Goal: Task Accomplishment & Management: Complete application form

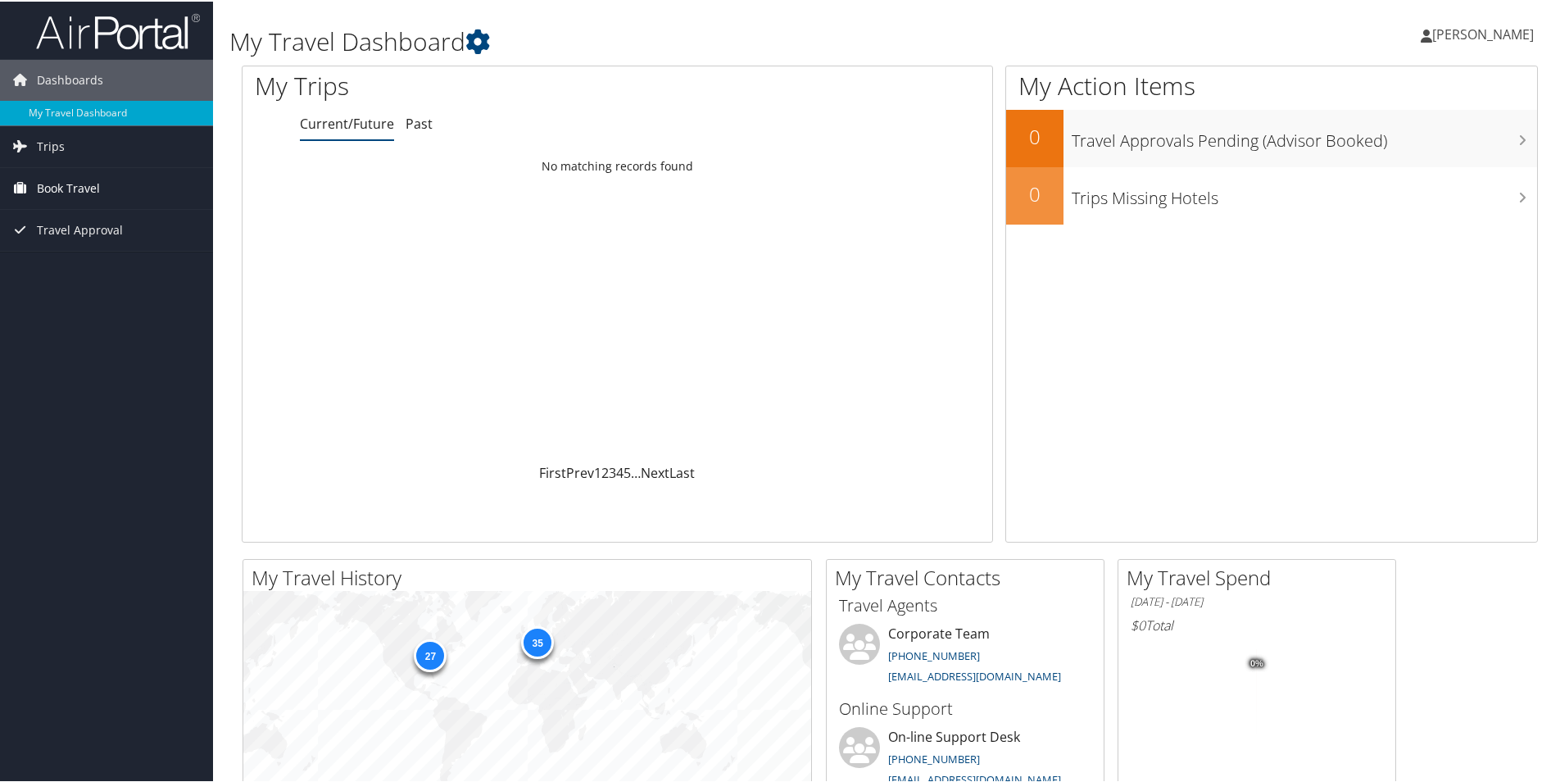
click at [61, 184] on span "Book Travel" at bounding box center [68, 186] width 63 height 41
click at [77, 215] on link "Agent Booking Request" at bounding box center [106, 219] width 213 height 25
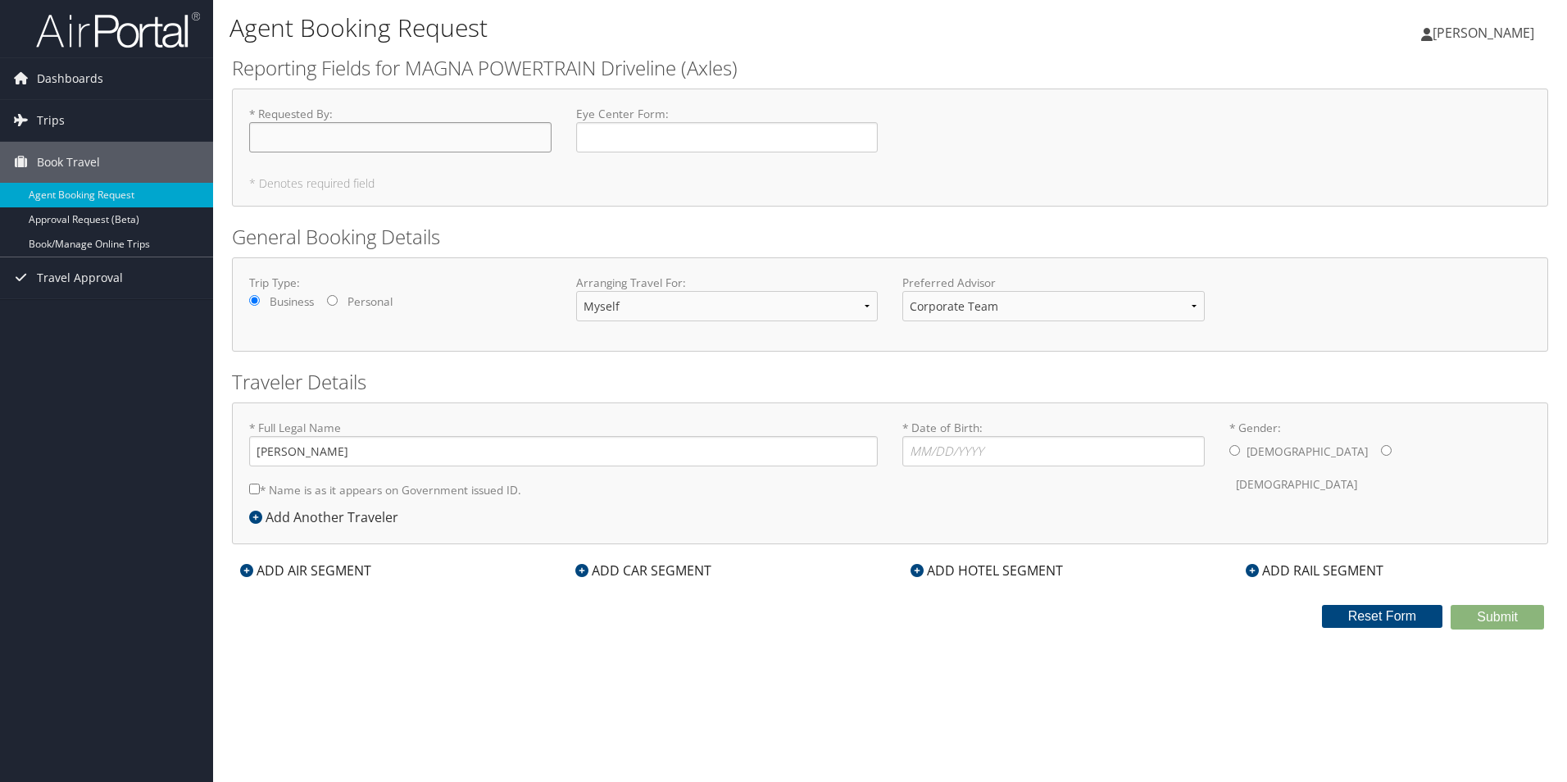
click at [300, 135] on input "* Requested By : Required" at bounding box center [400, 137] width 302 height 30
type input "[PERSON_NAME]"
click at [300, 454] on input "[PERSON_NAME]" at bounding box center [563, 451] width 628 height 30
click at [402, 457] on input "[PERSON_NAME]" at bounding box center [563, 451] width 628 height 30
type input "[PERSON_NAME]"
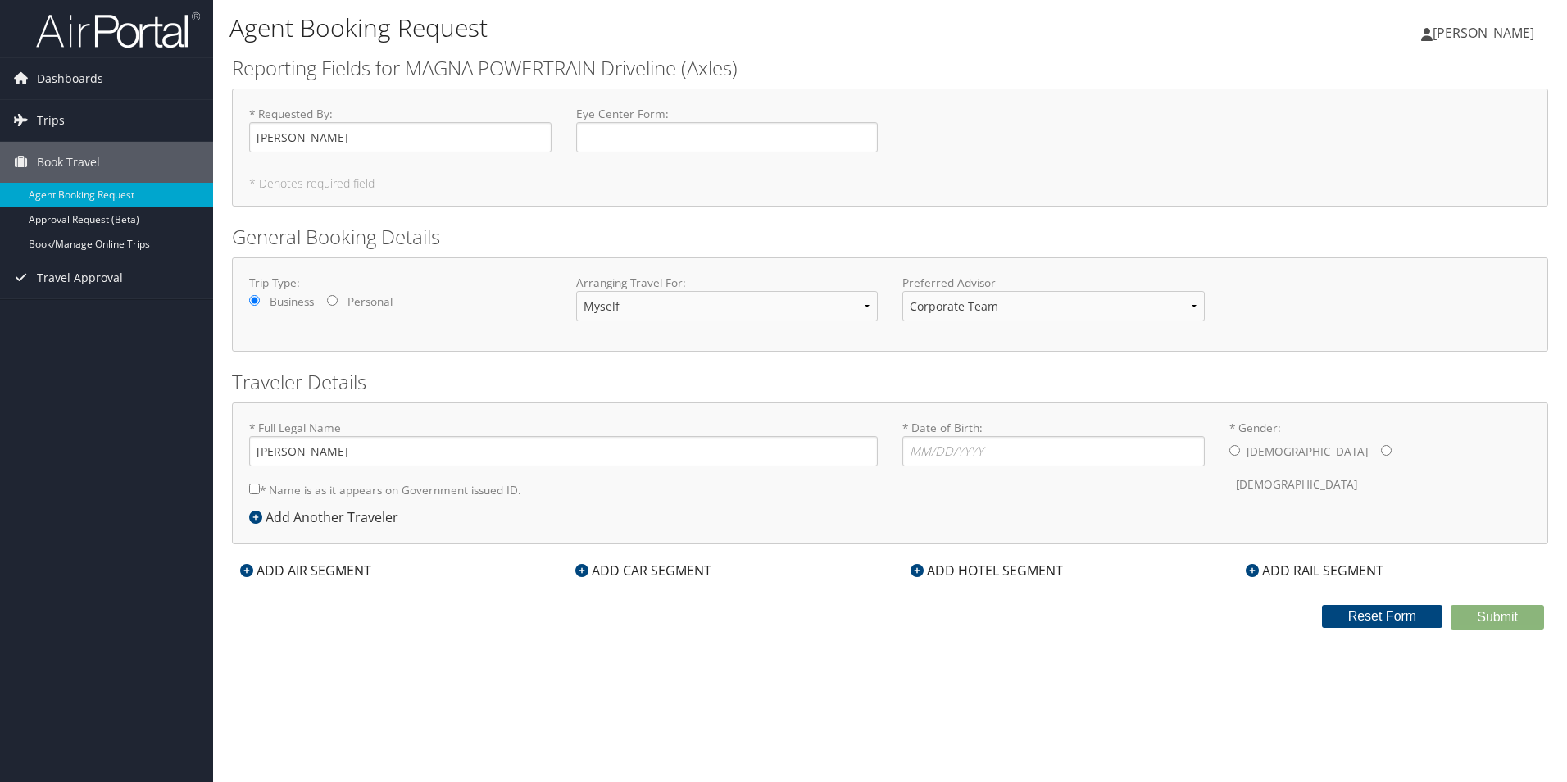
click at [1234, 451] on input "* Gender: [DEMOGRAPHIC_DATA] [DEMOGRAPHIC_DATA]" at bounding box center [1234, 450] width 11 height 11
radio input "true"
click at [1025, 463] on input "* Date of Birth: Invalid Date" at bounding box center [1053, 451] width 302 height 30
type input "[DATE]"
click at [252, 492] on input "* Name is as it appears on Government issued ID." at bounding box center [254, 488] width 11 height 11
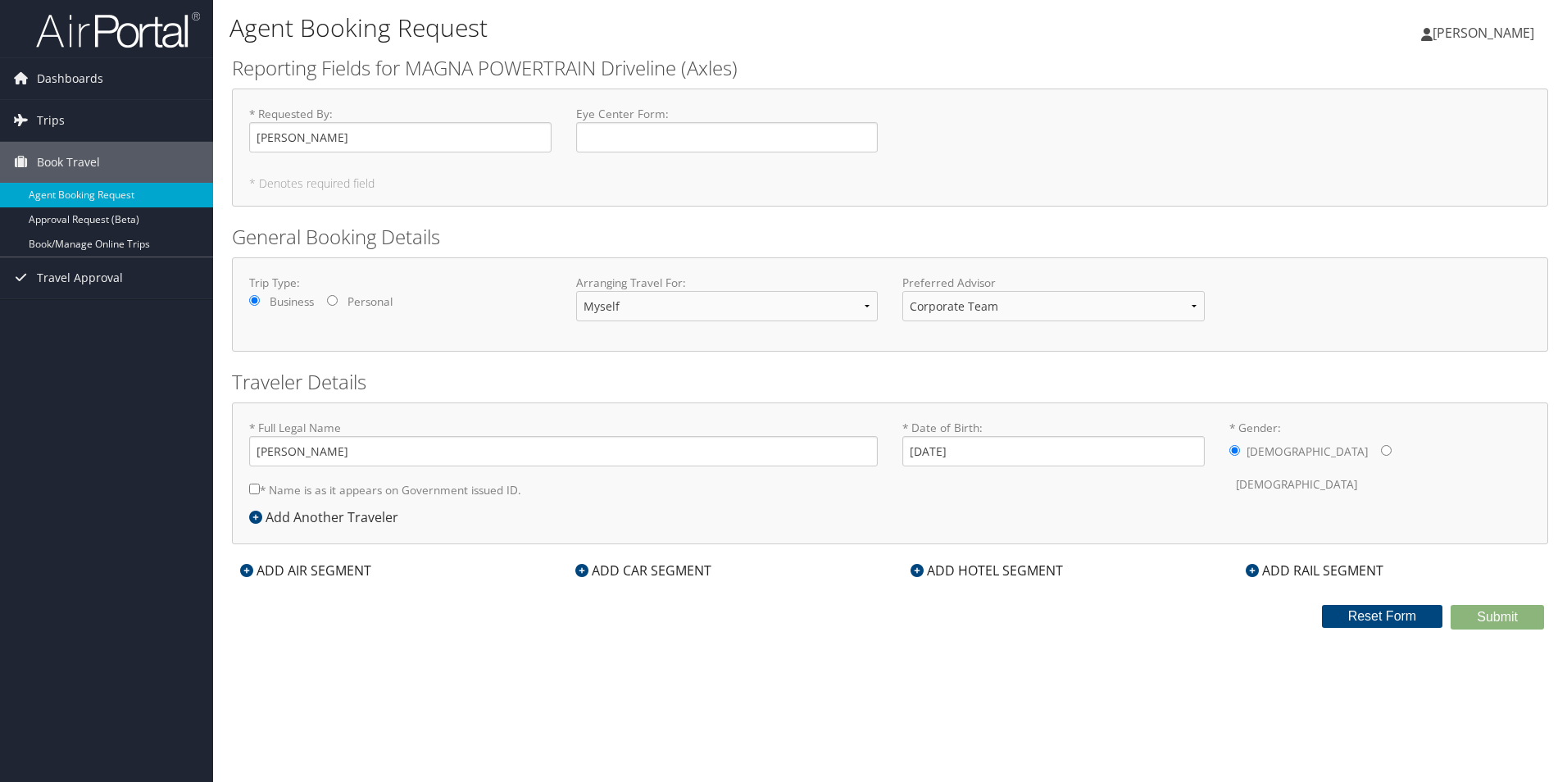
checkbox input "true"
click at [302, 571] on div "ADD AIR SEGMENT" at bounding box center [305, 570] width 147 height 20
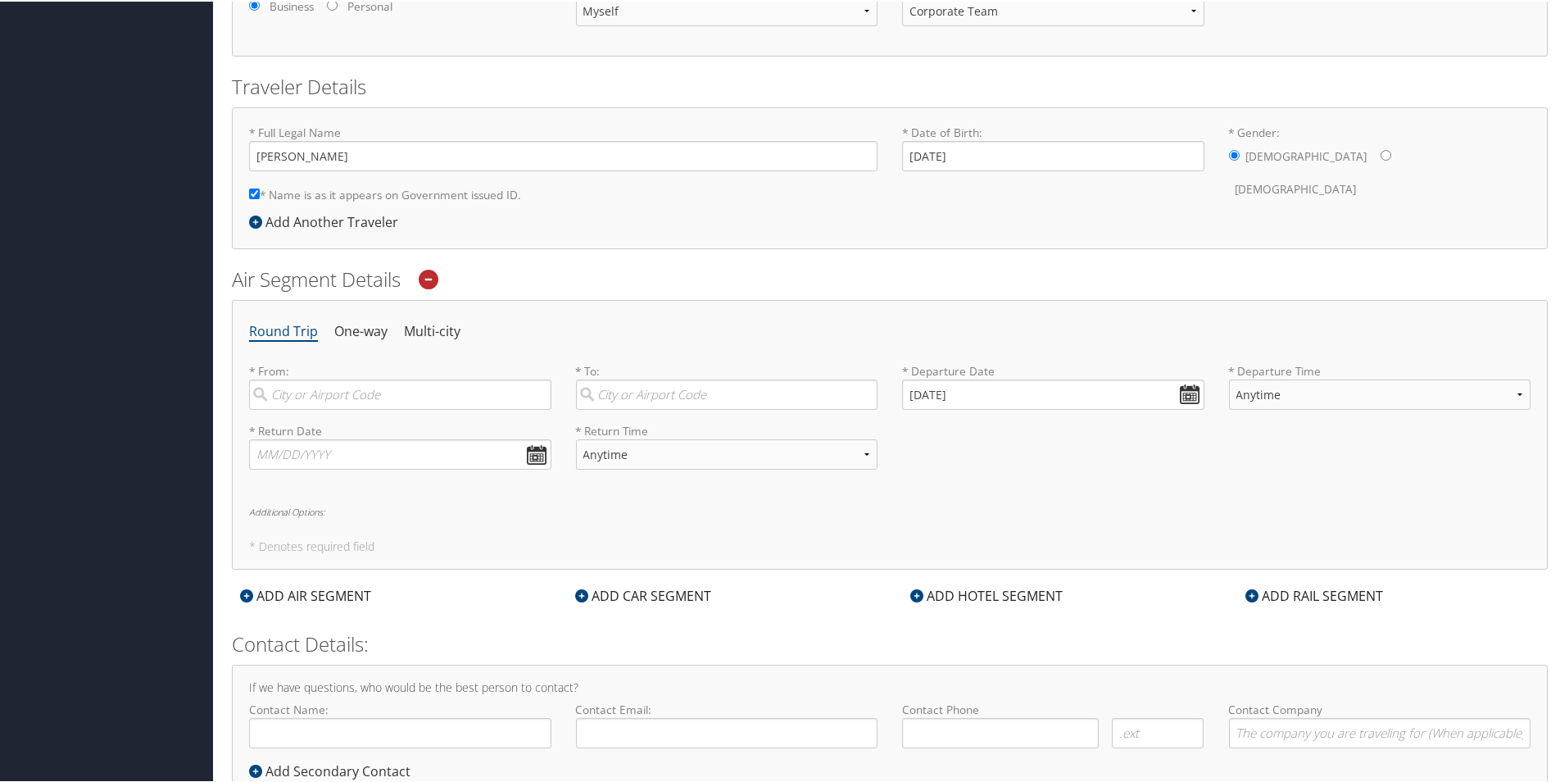
scroll to position [328, 0]
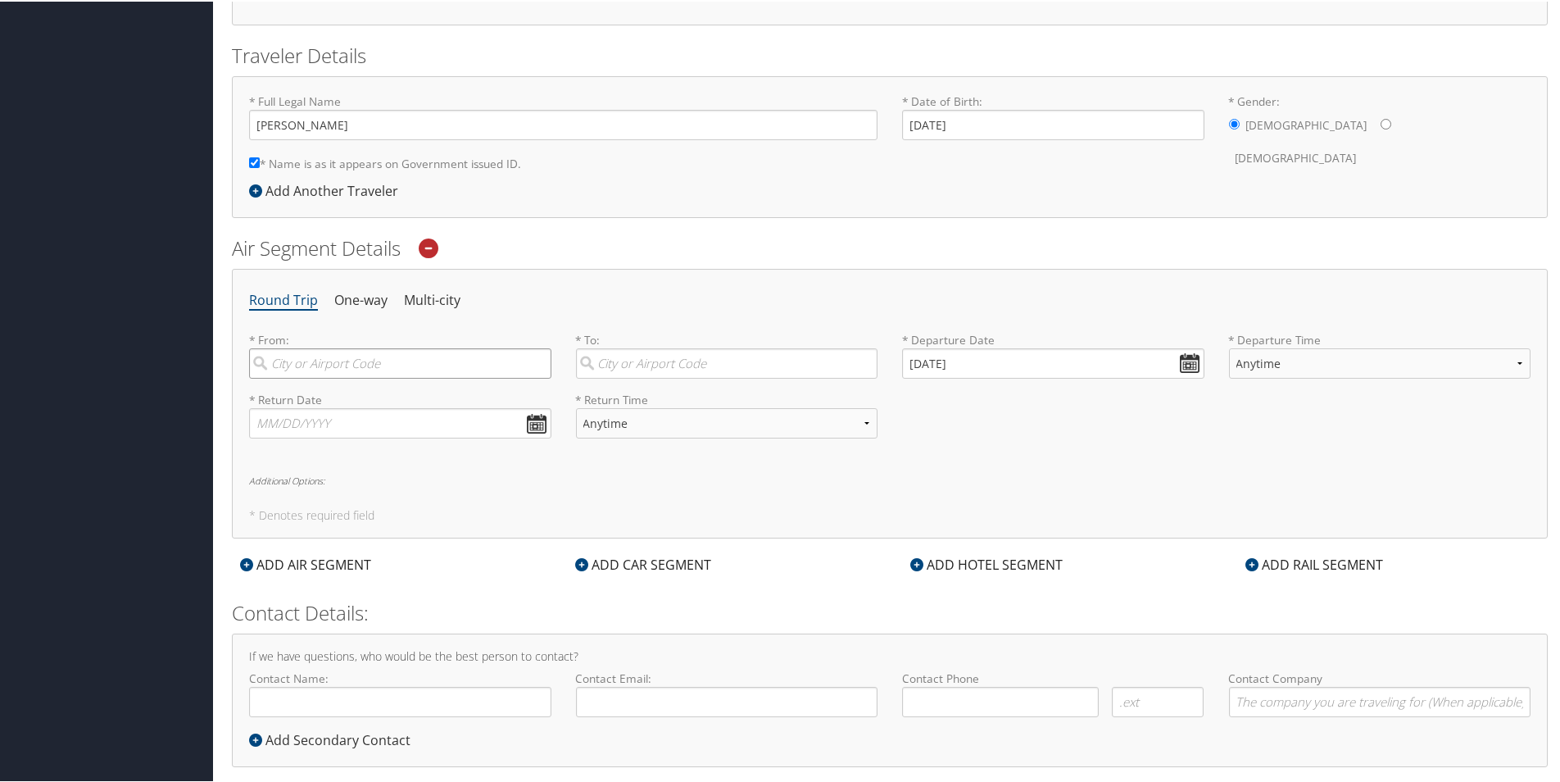
click at [406, 367] on input "search" at bounding box center [400, 362] width 302 height 30
click at [348, 391] on div "[GEOGRAPHIC_DATA] (DTW MI)" at bounding box center [402, 395] width 280 height 21
click at [348, 377] on input "DTW" at bounding box center [400, 362] width 302 height 30
type input "[GEOGRAPHIC_DATA] (DTW MI)"
click at [746, 361] on input "search" at bounding box center [727, 362] width 302 height 30
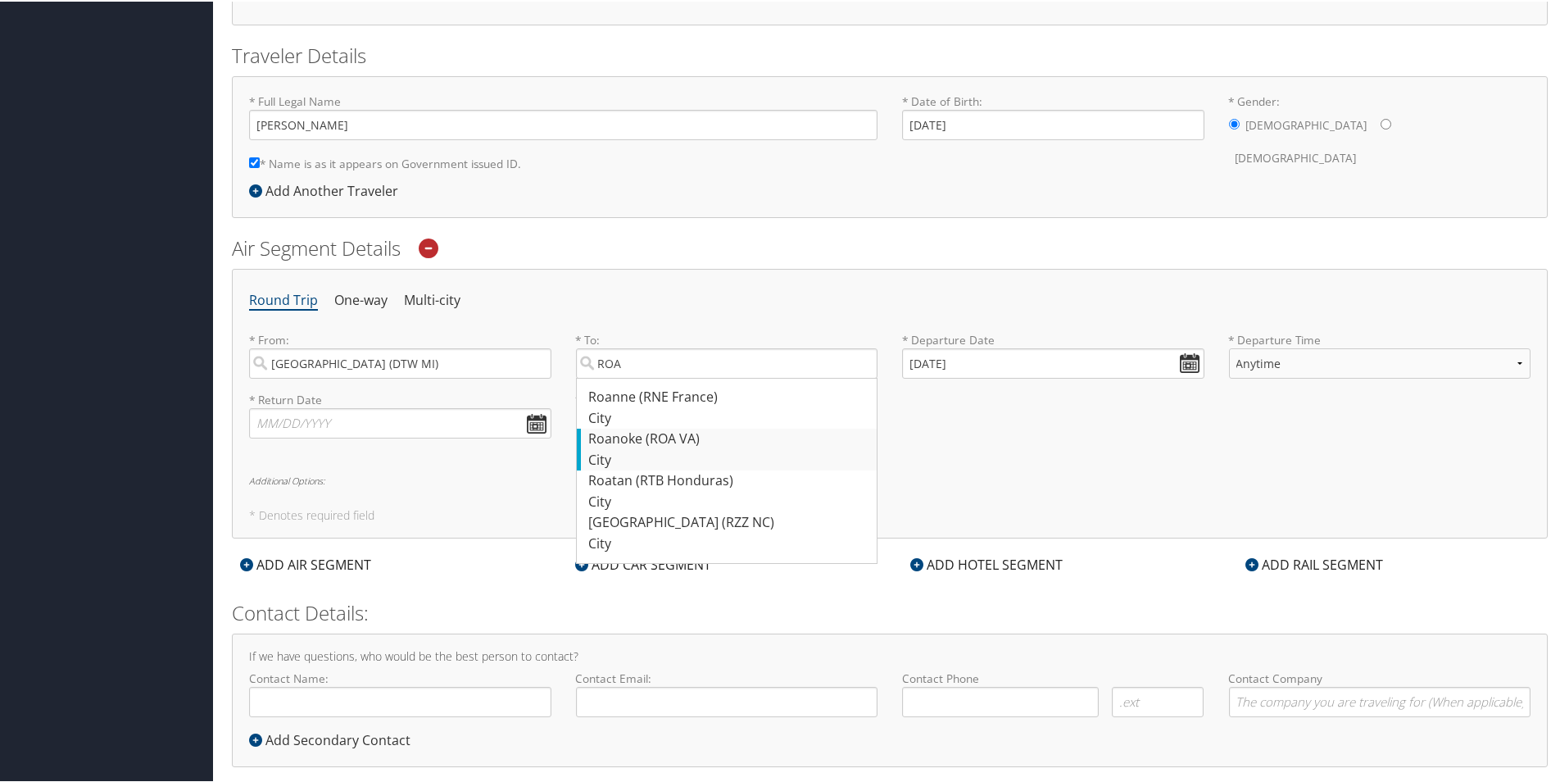
click at [672, 442] on div "Roanoke (ROA VA)" at bounding box center [729, 437] width 280 height 21
click at [672, 377] on input "ROA" at bounding box center [727, 362] width 302 height 30
type input "Roanoke (ROA VA)"
click at [1185, 358] on input "[DATE]" at bounding box center [1053, 362] width 302 height 30
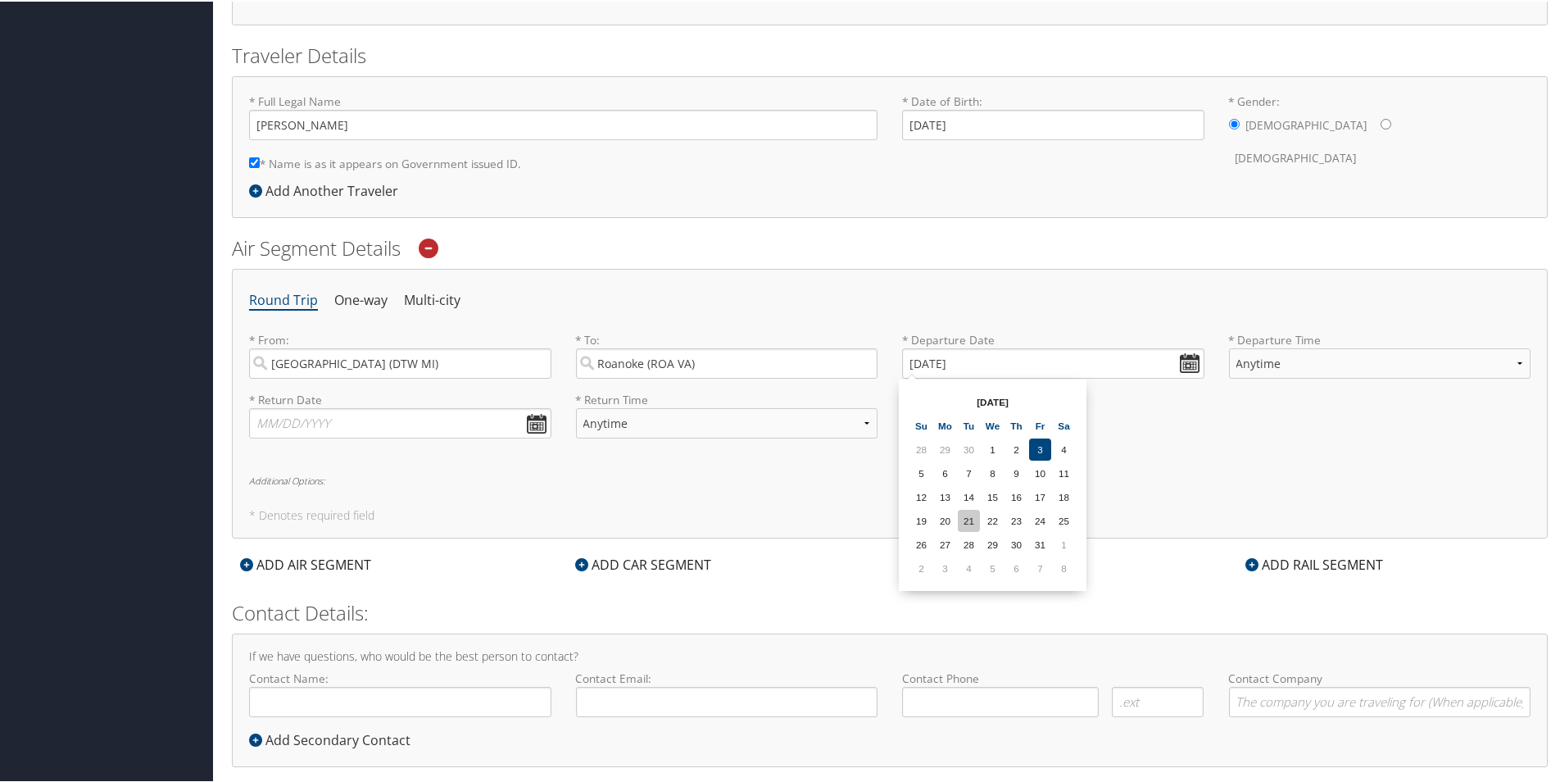
click at [974, 516] on td "21" at bounding box center [969, 519] width 22 height 22
type input "[DATE]"
click at [1516, 356] on select "Anytime Early Morning (5AM-7AM) Morning (7AM-12PM) Afternoon (12PM-5PM) Evening…" at bounding box center [1380, 362] width 302 height 30
select select "5:00 AM"
click at [1229, 347] on select "Anytime Early Morning (5AM-7AM) Morning (7AM-12PM) Afternoon (12PM-5PM) Evening…" at bounding box center [1380, 362] width 302 height 30
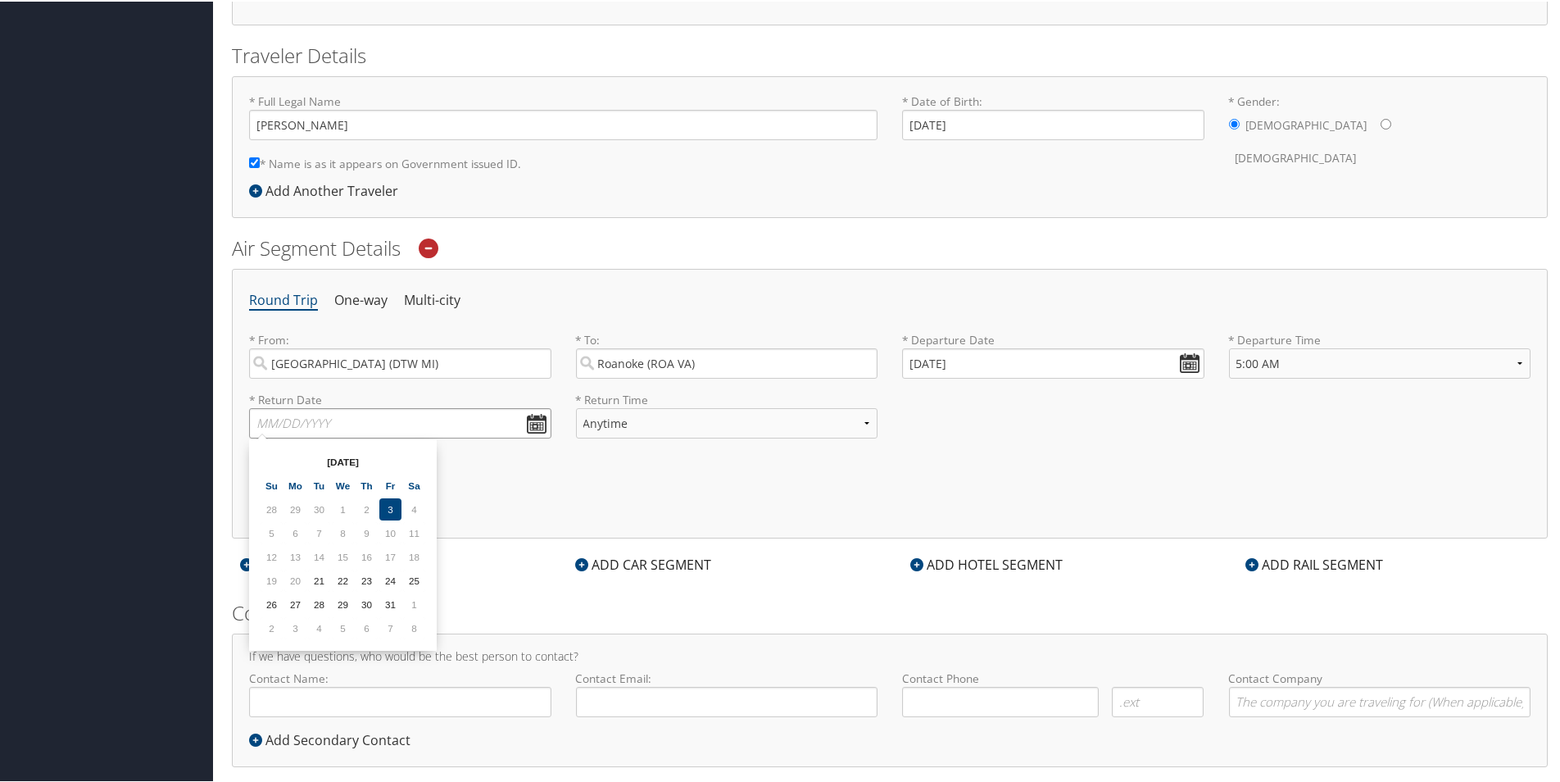
click at [533, 420] on input "text" at bounding box center [400, 421] width 302 height 30
click at [343, 576] on td "22" at bounding box center [343, 579] width 22 height 22
type input "[DATE]"
click at [860, 417] on select "Anytime Early Morning (5AM-7AM) Morning (7AM-12PM) Afternoon (12PM-5PM) Evening…" at bounding box center [727, 421] width 302 height 30
select select "4:00 PM"
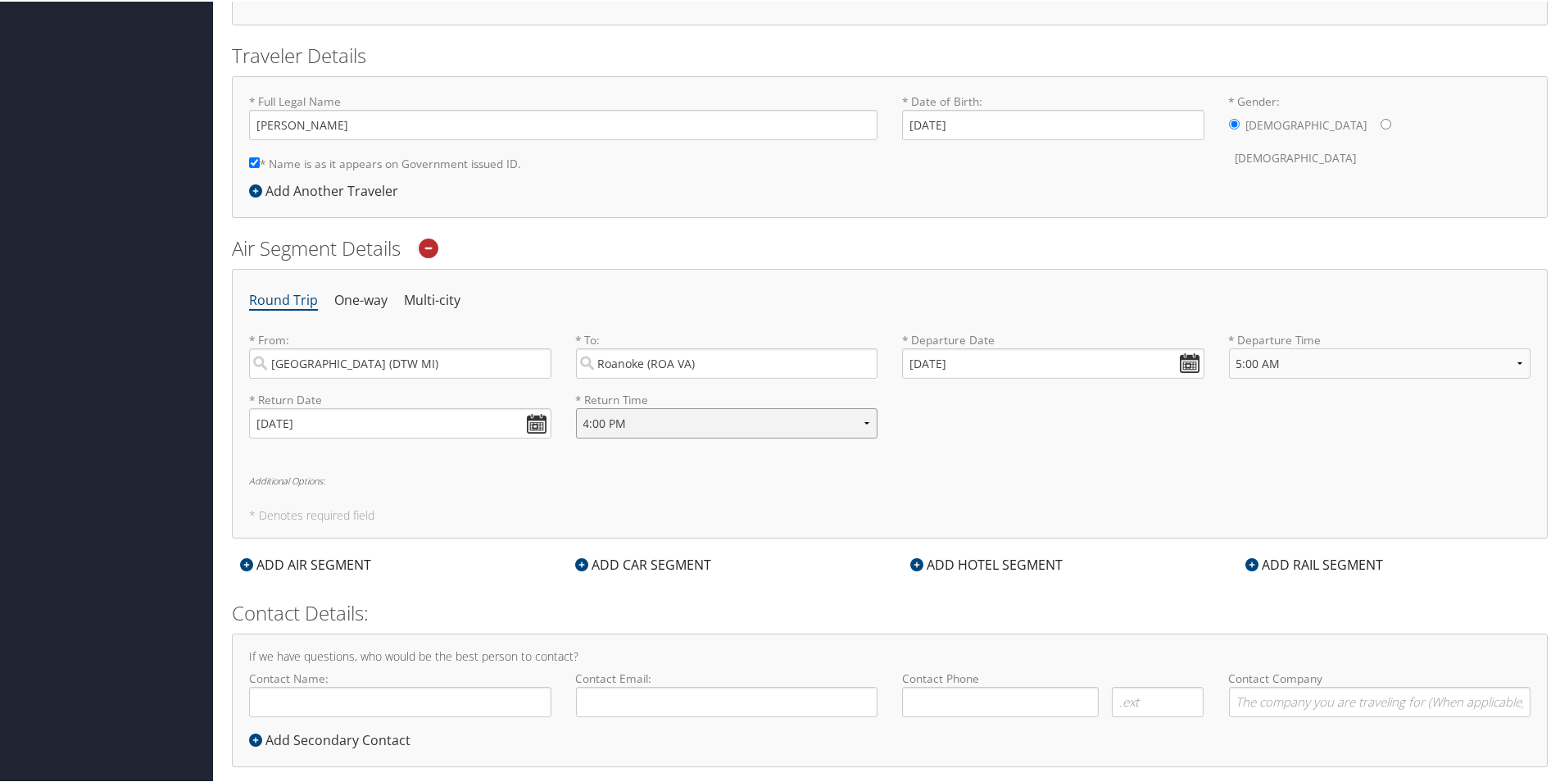
click at [576, 406] on select "Anytime Early Morning (5AM-7AM) Morning (7AM-12PM) Afternoon (12PM-5PM) Evening…" at bounding box center [727, 421] width 302 height 30
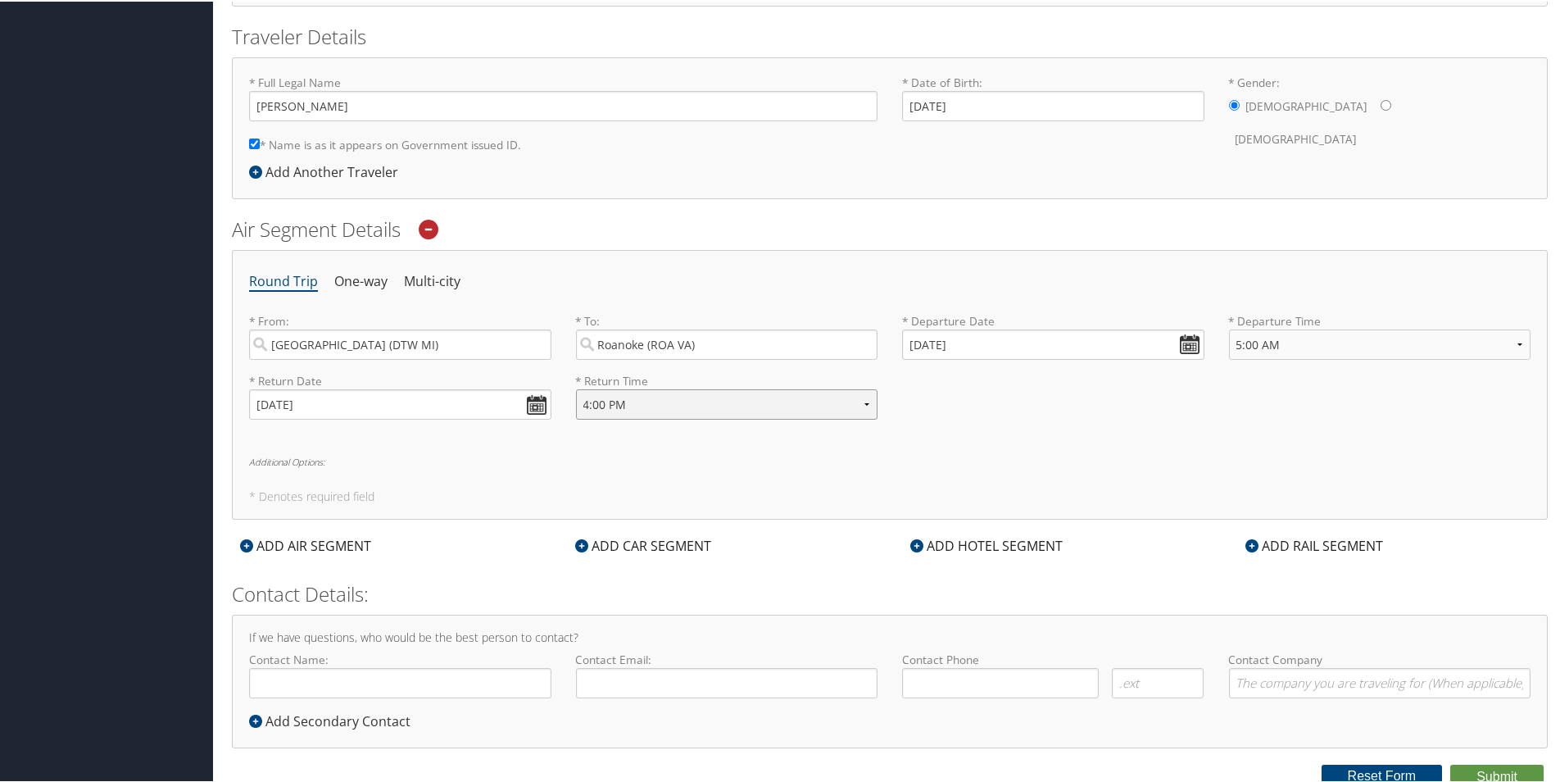
scroll to position [352, 0]
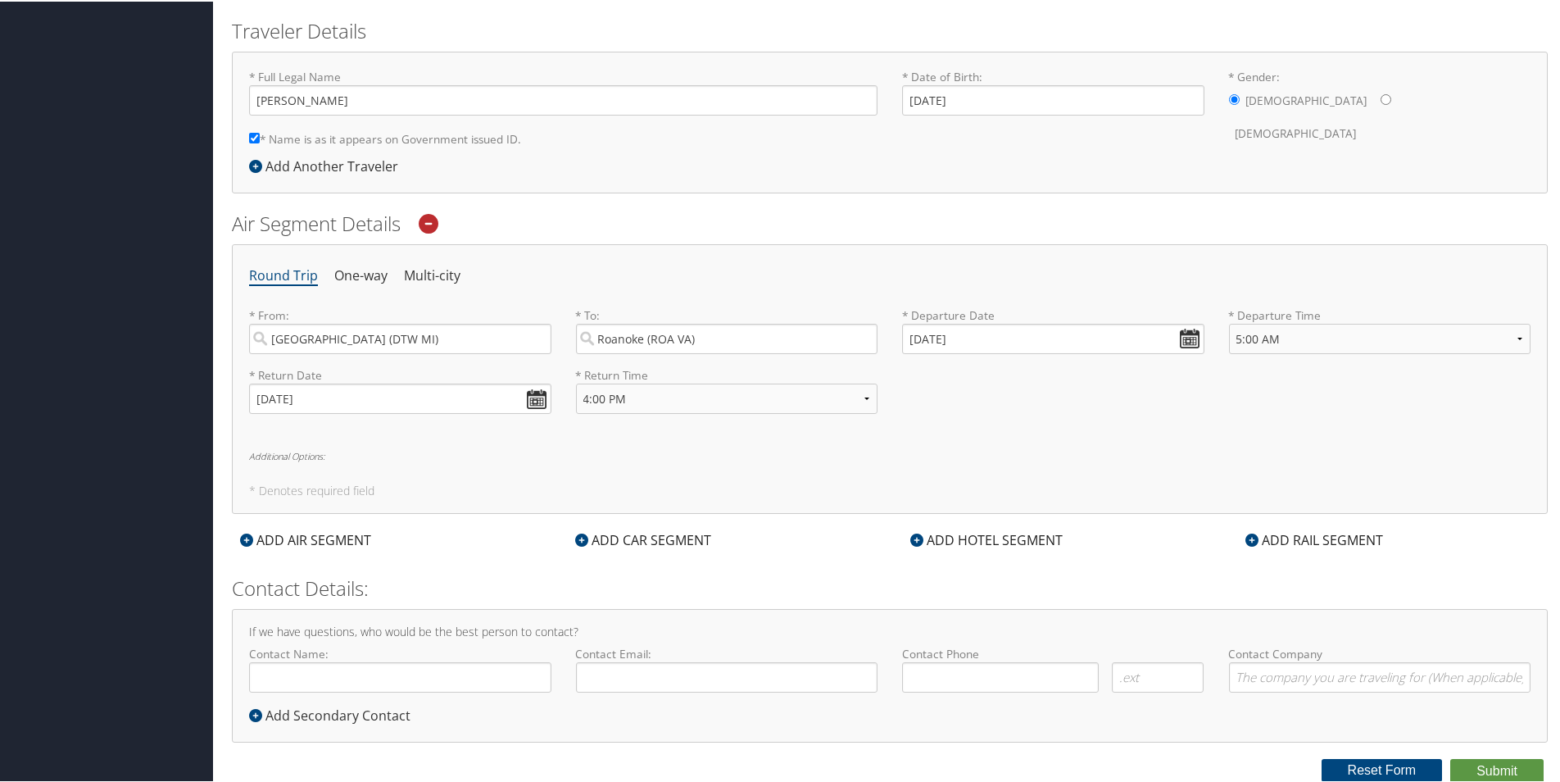
click at [983, 537] on div "ADD HOTEL SEGMENT" at bounding box center [986, 538] width 169 height 20
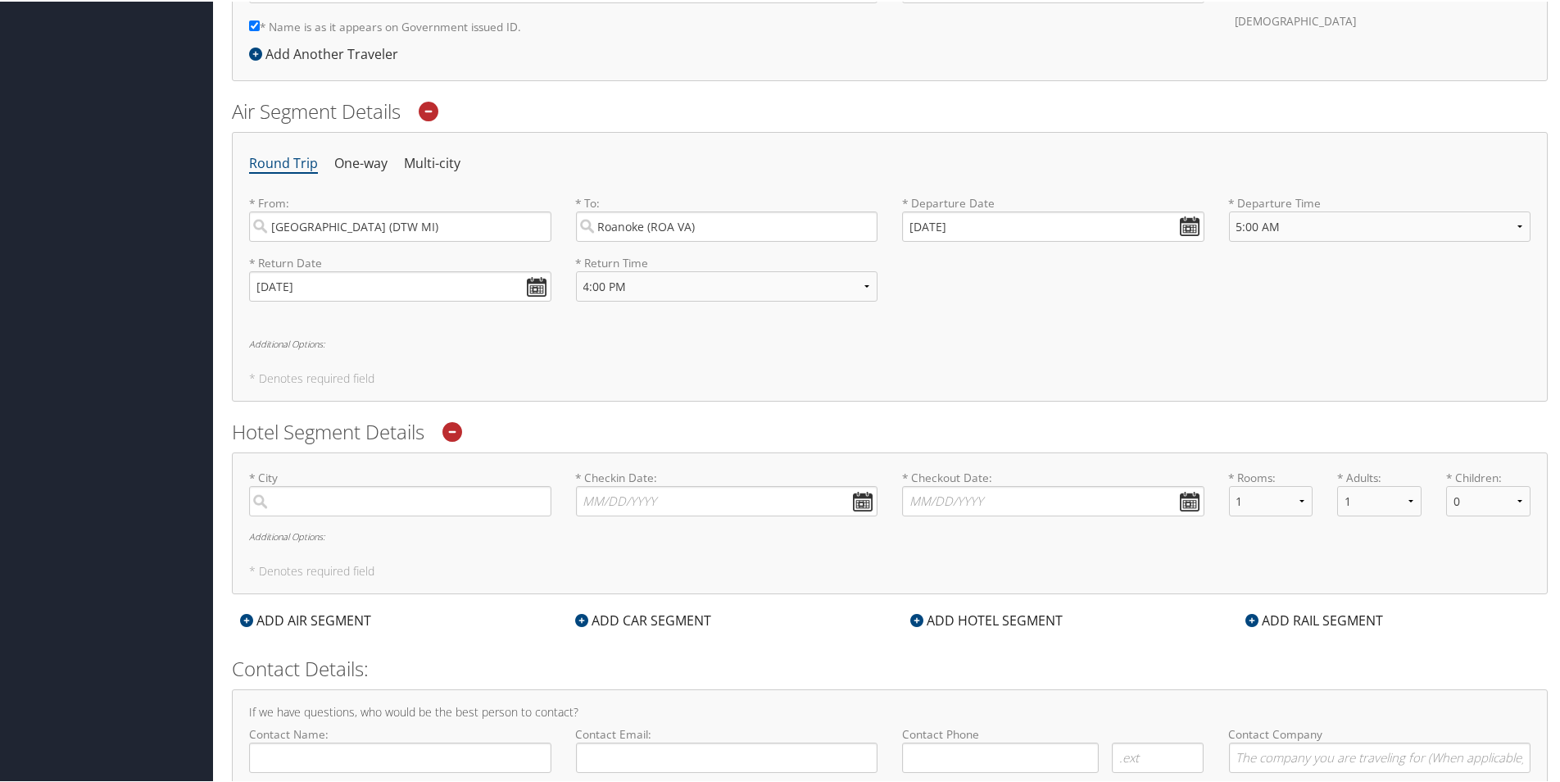
scroll to position [516, 0]
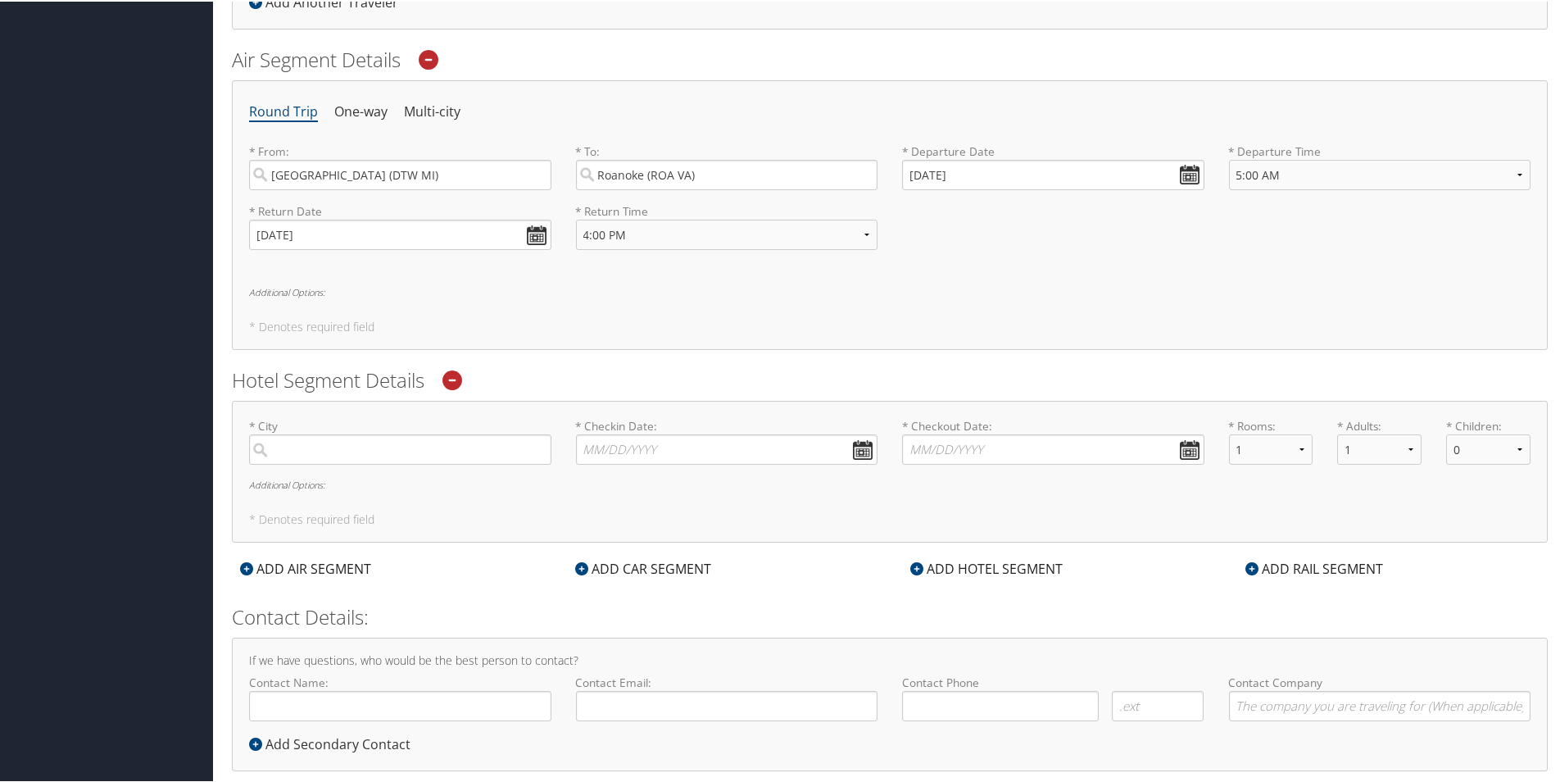
click at [304, 291] on h6 "Additional Options:" at bounding box center [890, 290] width 1282 height 9
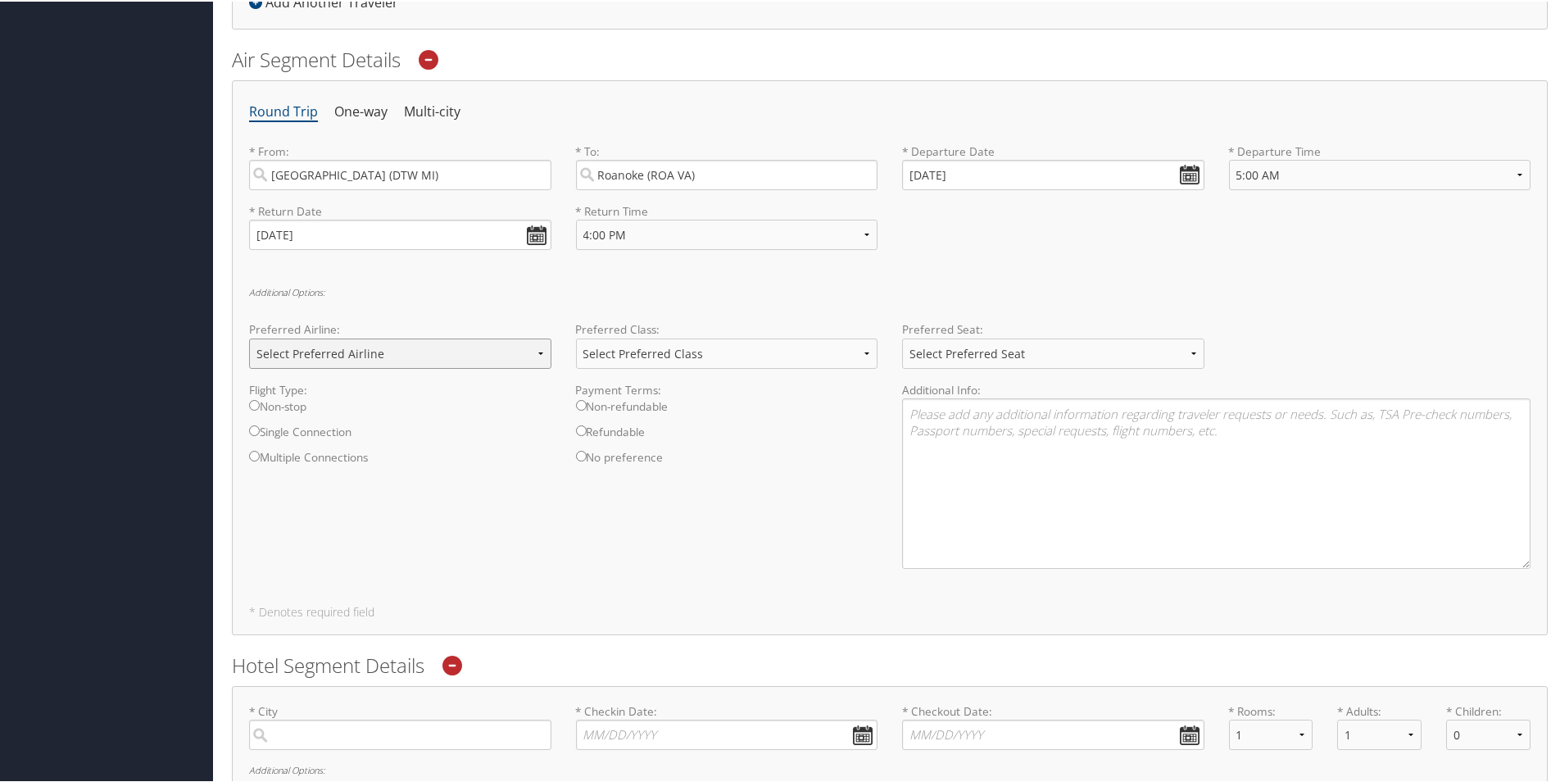
click at [536, 351] on select "Select Preferred Airline Delta United Airlines American Airlines Southwest Airl…" at bounding box center [400, 352] width 302 height 30
select select "Delta(DL)"
click at [249, 337] on select "Select Preferred Airline Delta United Airlines American Airlines Southwest Airl…" at bounding box center [400, 352] width 302 height 30
click at [256, 428] on input "Single Connection" at bounding box center [254, 429] width 11 height 11
radio input "true"
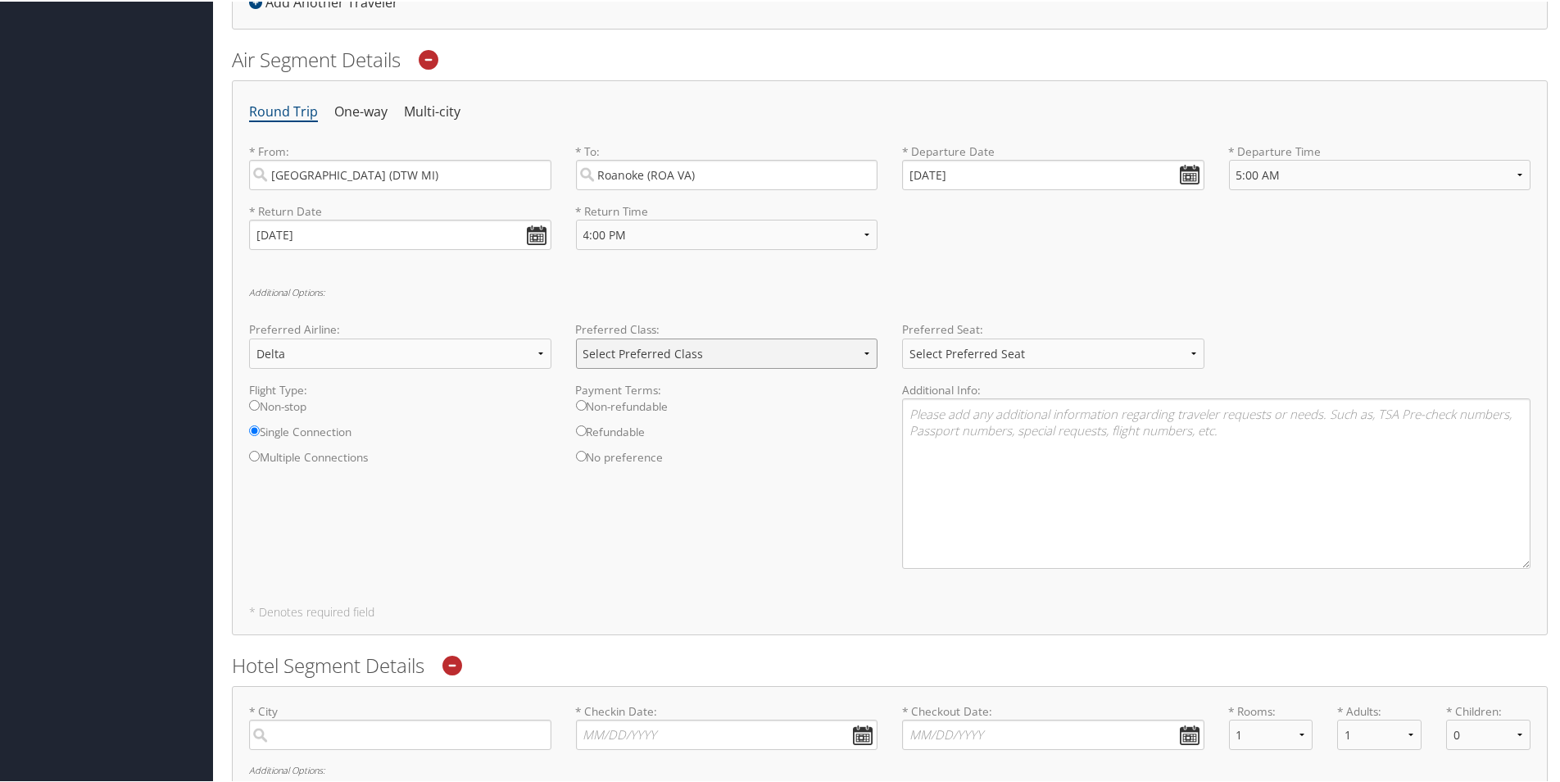
click at [864, 348] on select "Select Preferred Class Economy Economy Plus Business First Class" at bounding box center [727, 352] width 302 height 30
select select "Economy Plus"
click at [576, 337] on select "Select Preferred Class Economy Economy Plus Business First Class" at bounding box center [727, 352] width 302 height 30
click at [1187, 347] on select "Select Preferred Seat Aisle Window Middle" at bounding box center [1053, 352] width 302 height 30
select select "Aisle"
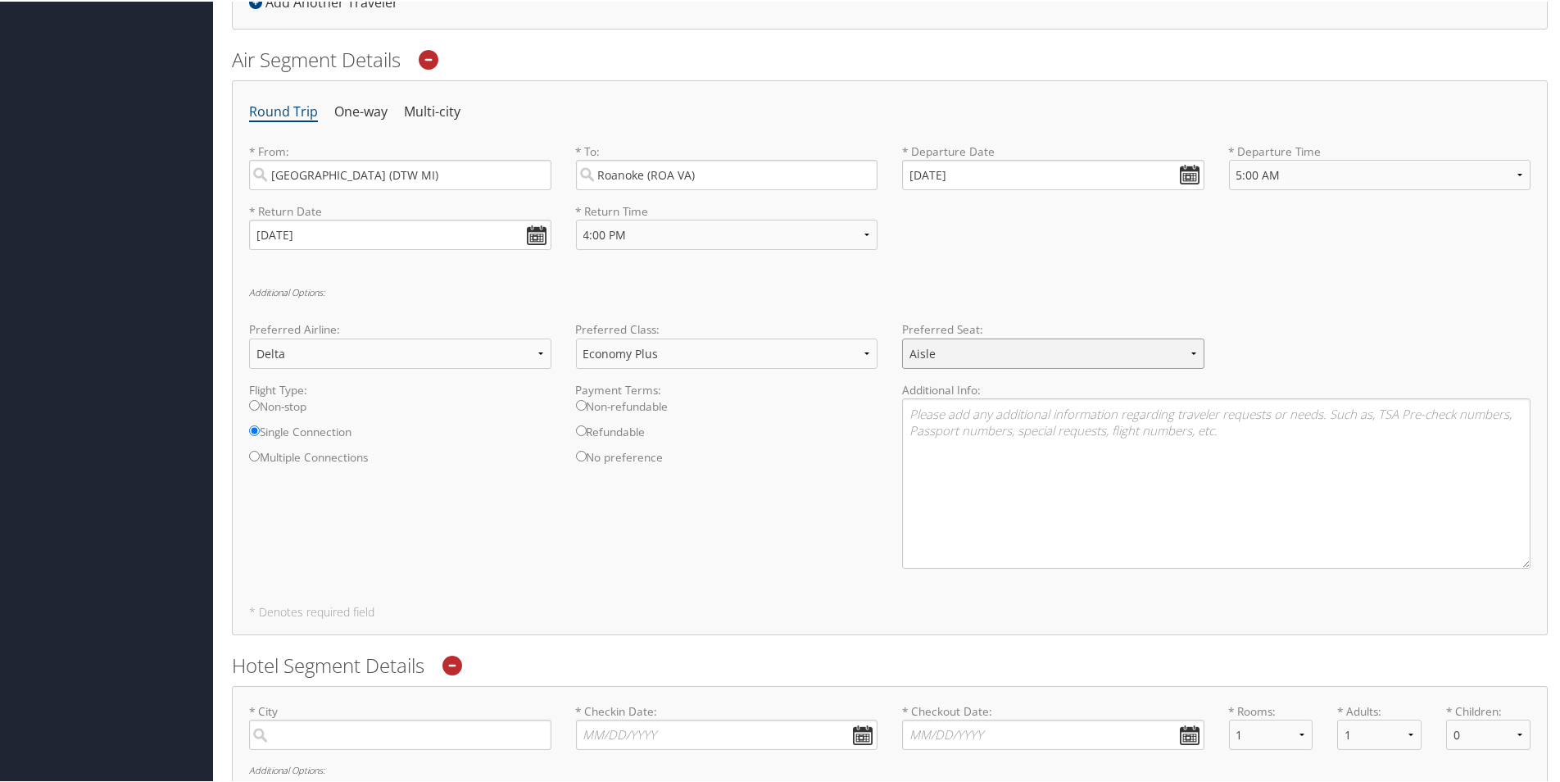
click at [902, 337] on select "Select Preferred Seat Aisle Window Middle" at bounding box center [1053, 352] width 302 height 30
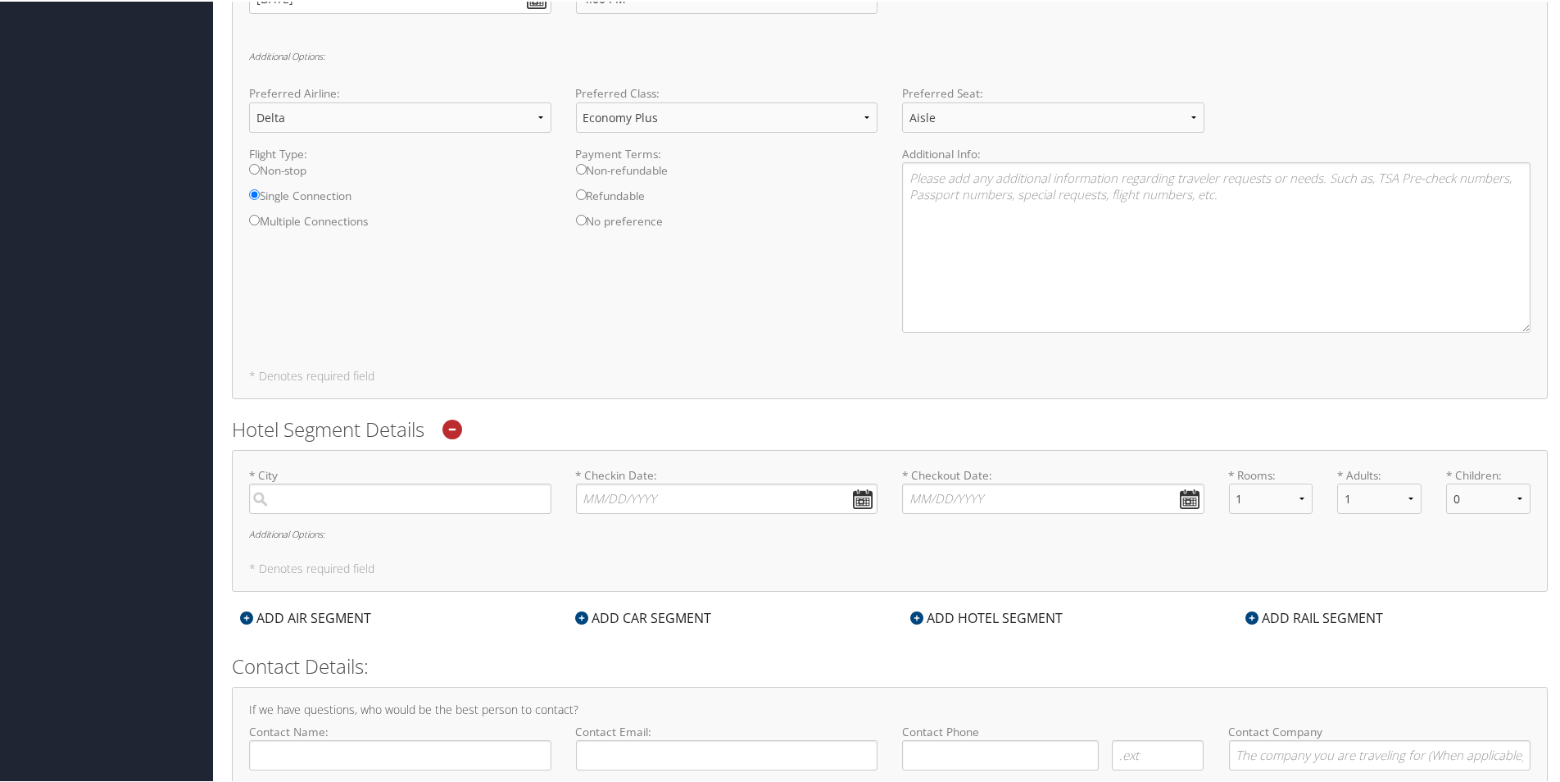
scroll to position [762, 0]
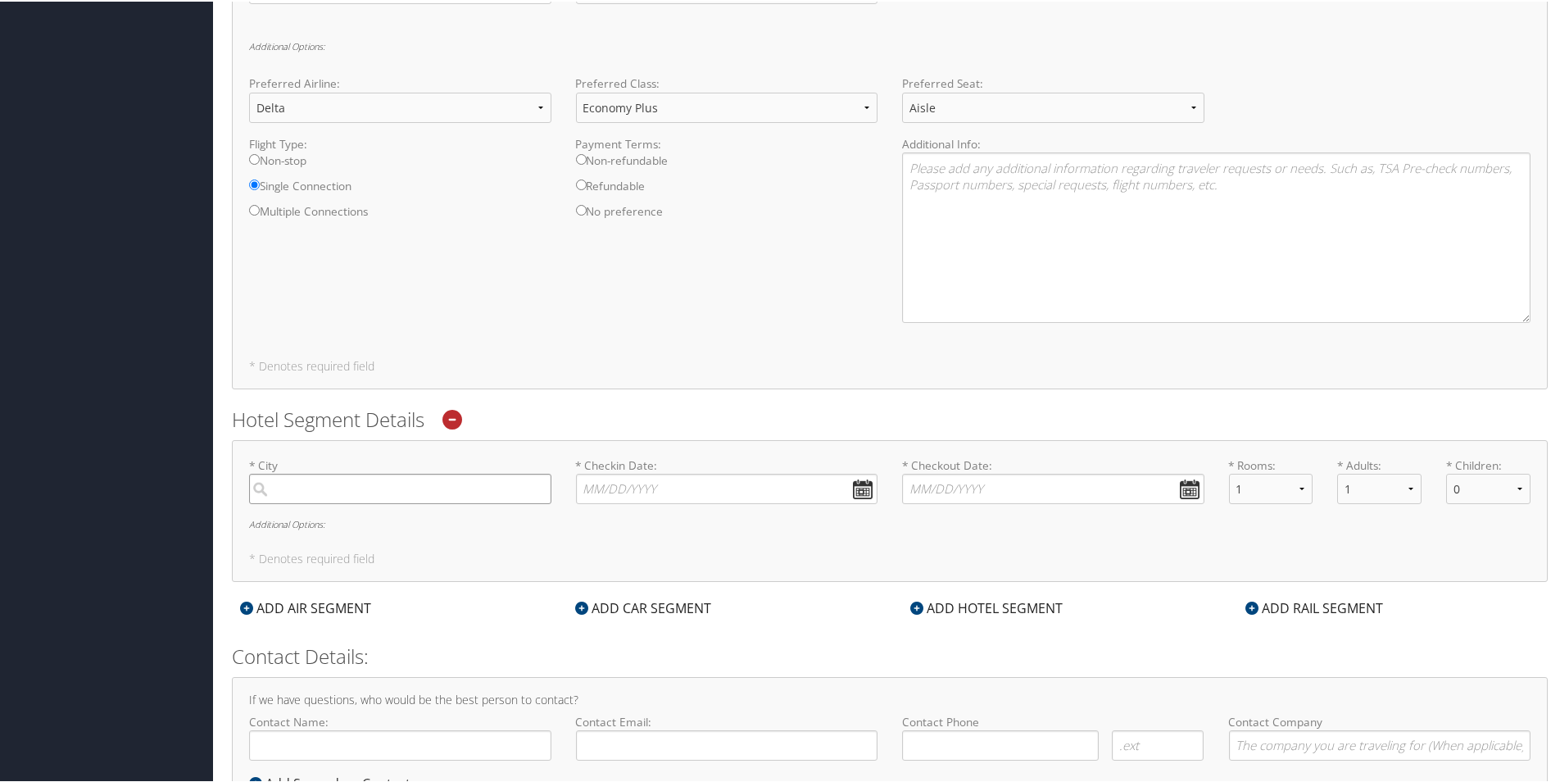
click at [302, 492] on input "search" at bounding box center [400, 487] width 302 height 30
click at [316, 568] on div "Roanoke (ROA VA)" at bounding box center [402, 562] width 280 height 21
click at [316, 502] on input "Roan" at bounding box center [400, 487] width 302 height 30
type input "Roanoke"
click at [855, 485] on input "* Checkin Date: Dates must be valid" at bounding box center [727, 487] width 302 height 30
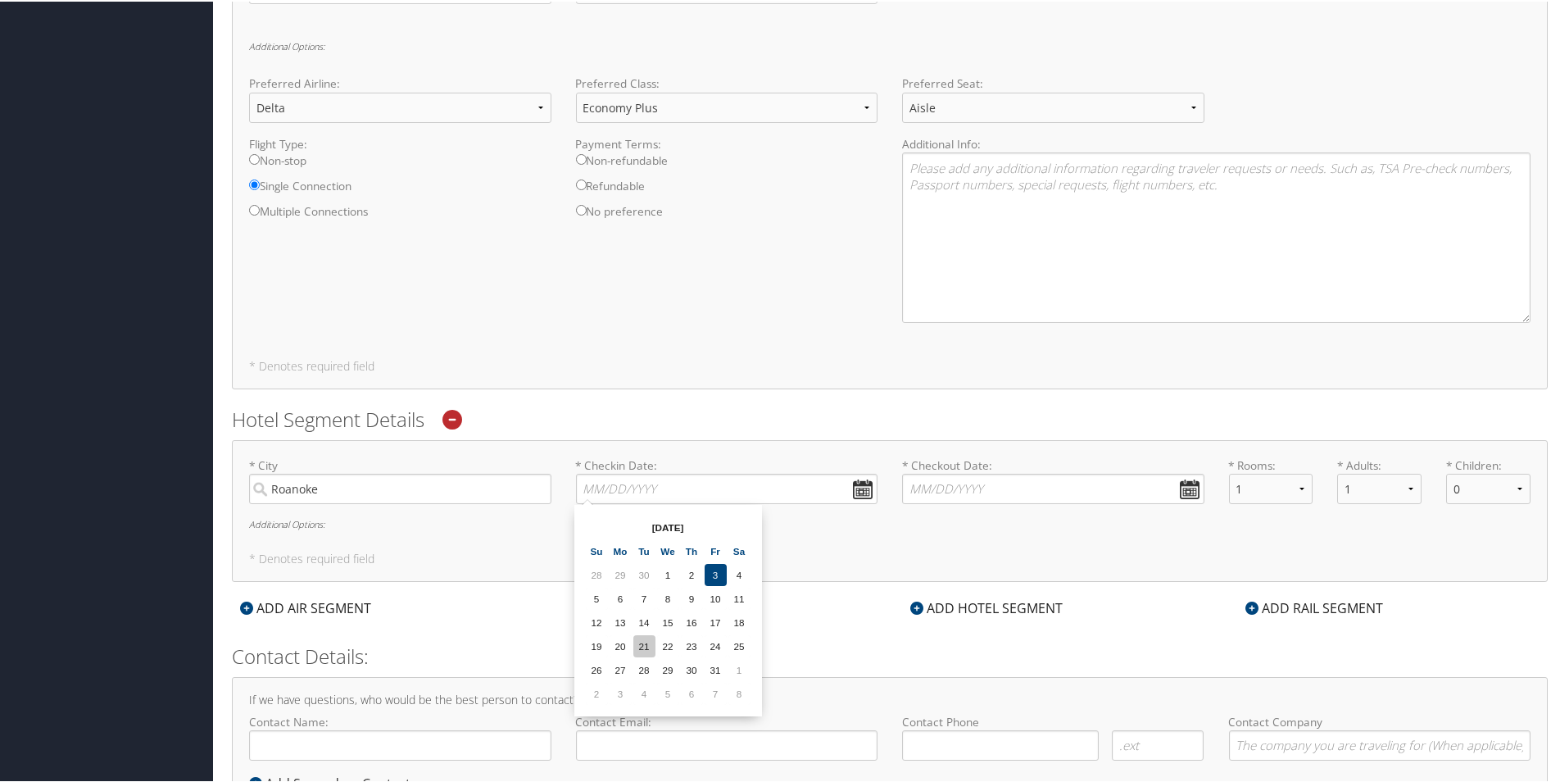
click at [643, 646] on td "21" at bounding box center [644, 644] width 22 height 22
type input "[DATE]"
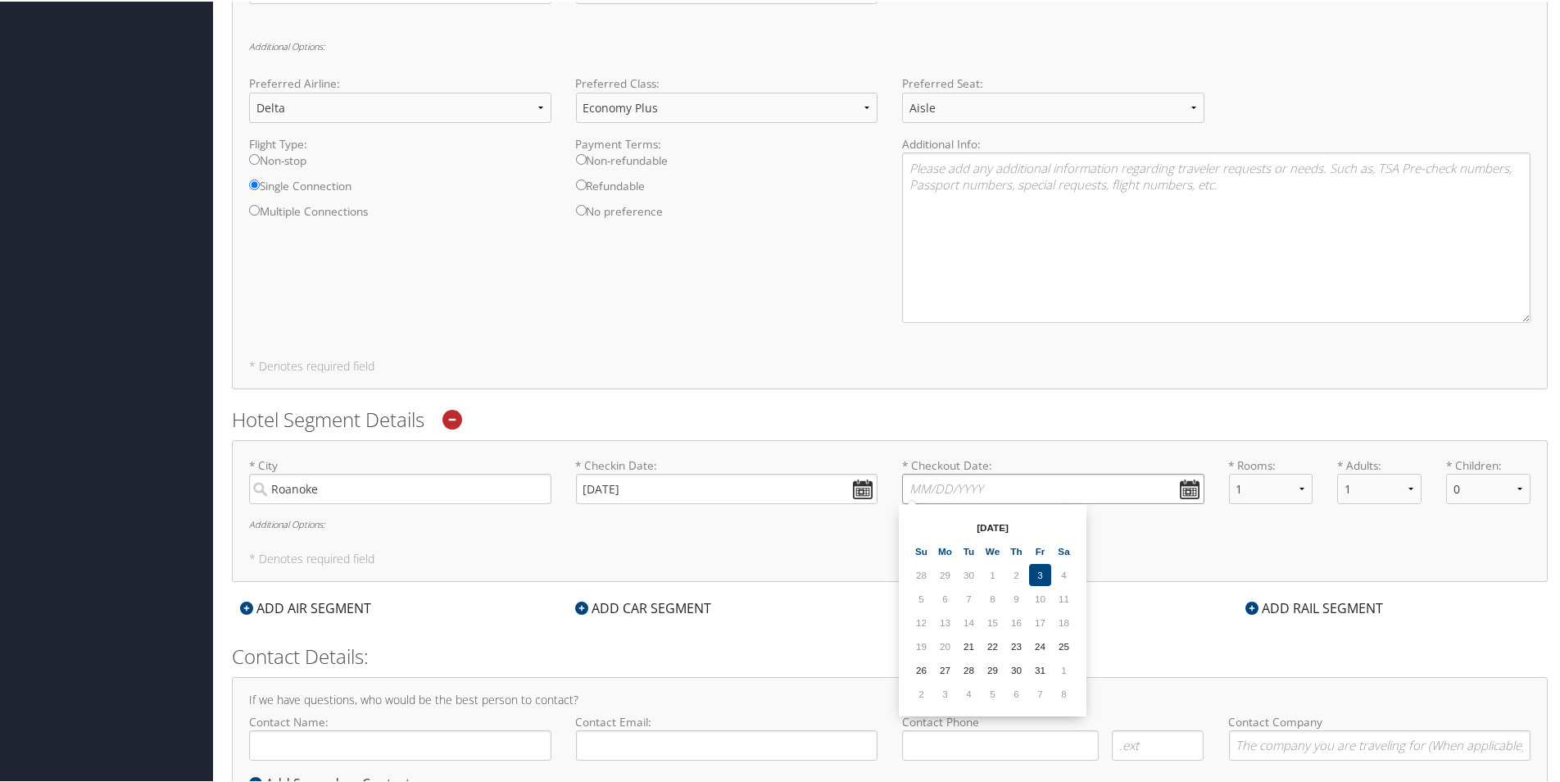
click at [1185, 480] on input "* Checkout Date: Dates must be valid" at bounding box center [1053, 487] width 302 height 30
click at [989, 644] on td "22" at bounding box center [993, 644] width 22 height 22
type input "[DATE]"
click at [297, 524] on h6 "Additional Options:" at bounding box center [890, 522] width 1282 height 9
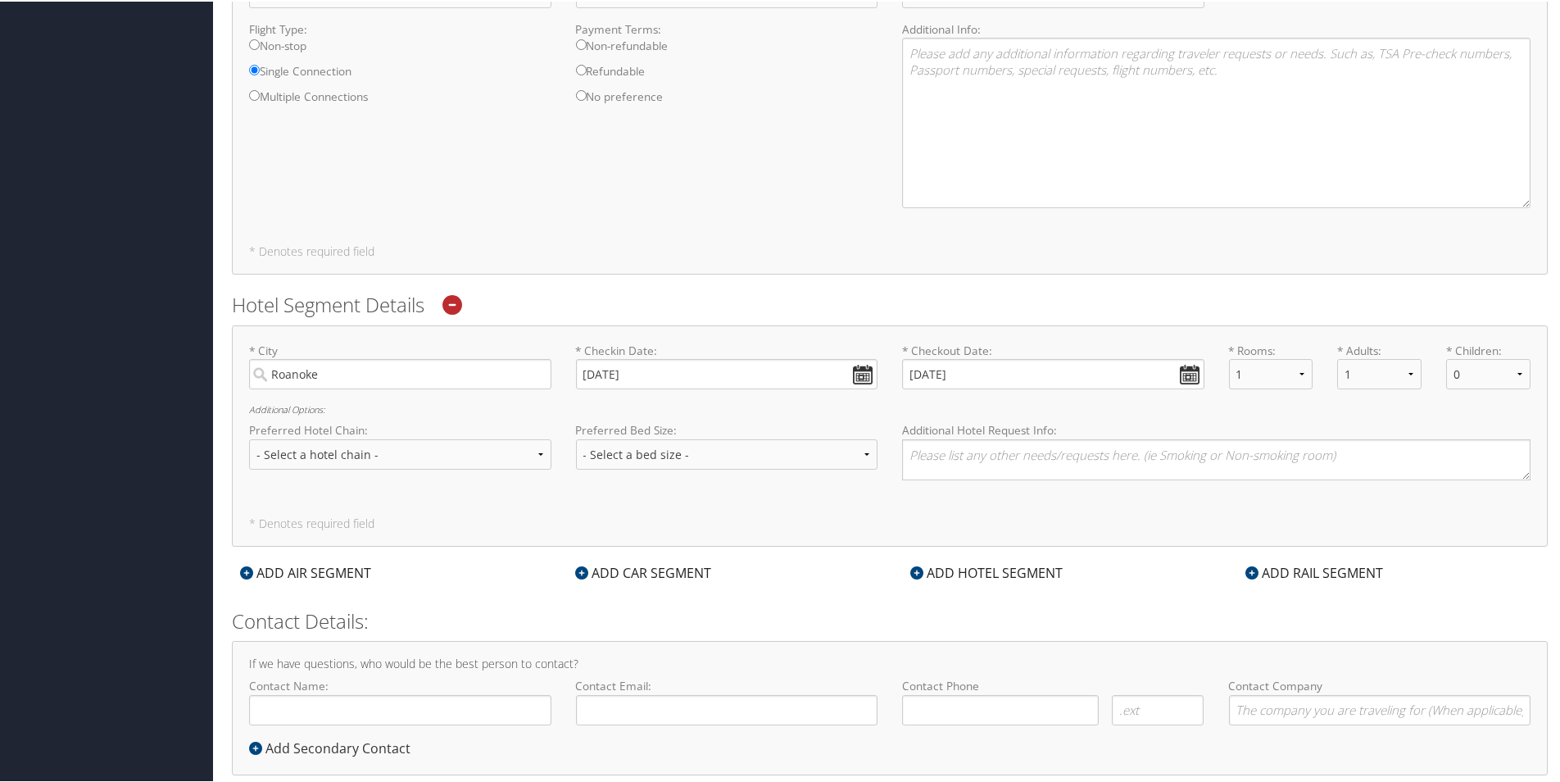
scroll to position [910, 0]
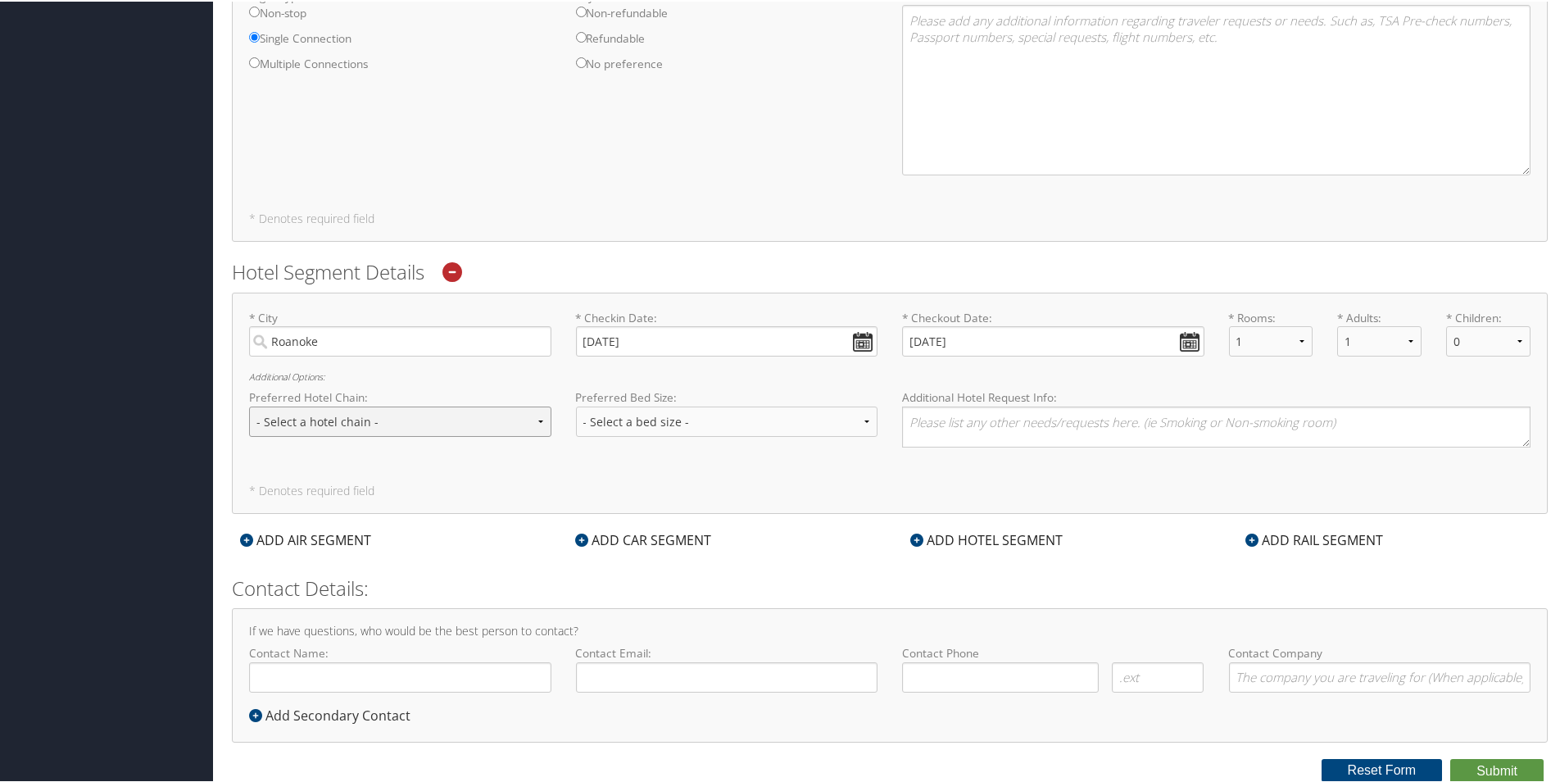
click at [542, 421] on select "- Select a hotel chain - Hyatt Mandarin Oriental Hilton Hotels Pullman Hotels M…" at bounding box center [400, 420] width 302 height 30
select select "Marriott (MC)"
click at [249, 405] on select "- Select a hotel chain - Hyatt Mandarin Oriental Hilton Hotels Pullman Hotels M…" at bounding box center [400, 420] width 302 height 30
click at [865, 413] on select "- Select a bed size - Twin Full Queen King" at bounding box center [727, 420] width 302 height 30
select select "queen"
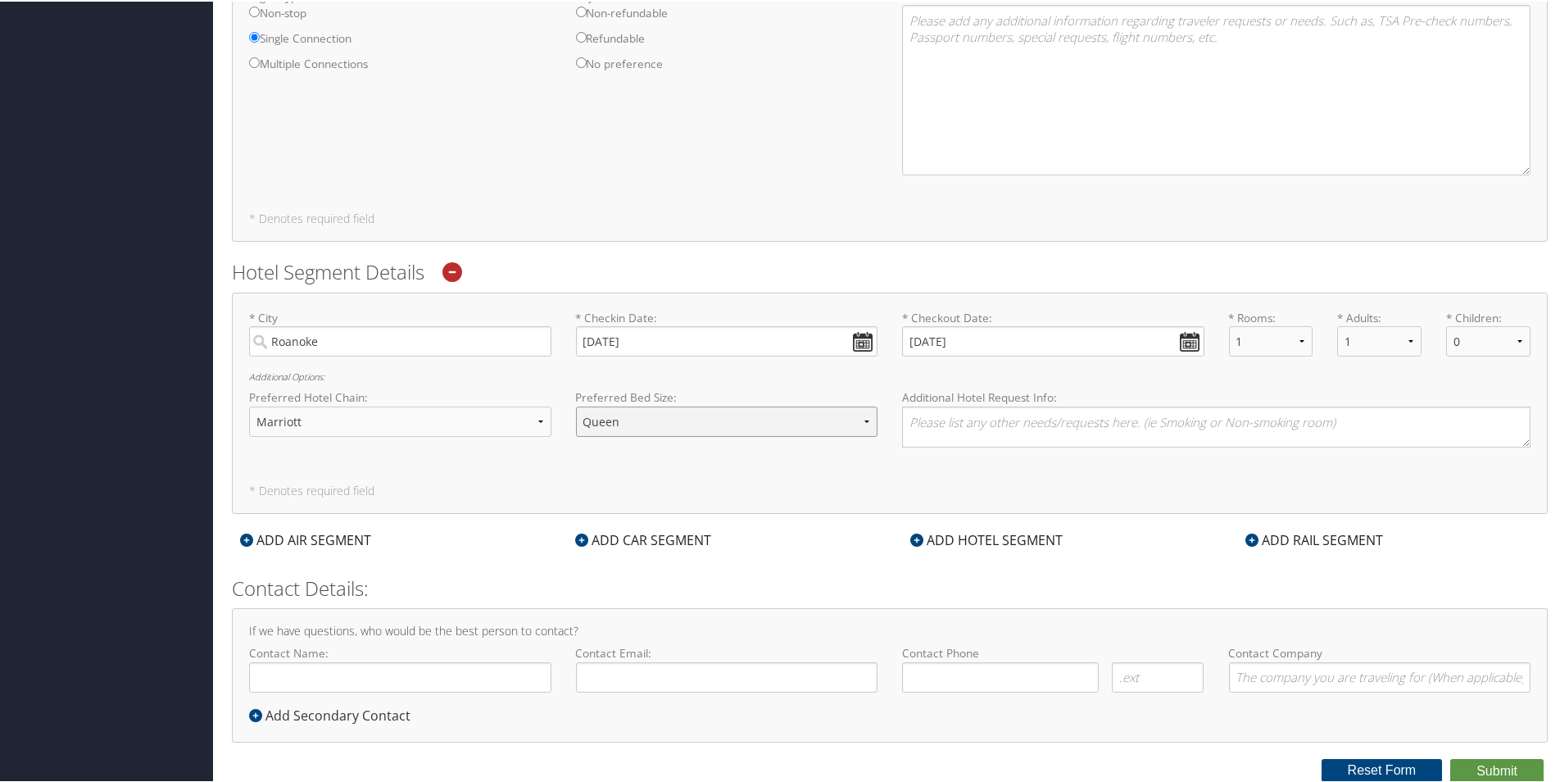
click at [576, 405] on select "- Select a bed size - Twin Full Queen King" at bounding box center [727, 420] width 302 height 30
click at [978, 420] on textarea at bounding box center [1216, 425] width 628 height 41
type textarea "Fairfield Inn & Suites Roanoke [PERSON_NAME]/I-81"
click at [300, 676] on input "Contact Name:" at bounding box center [400, 675] width 302 height 30
type input "[PERSON_NAME]"
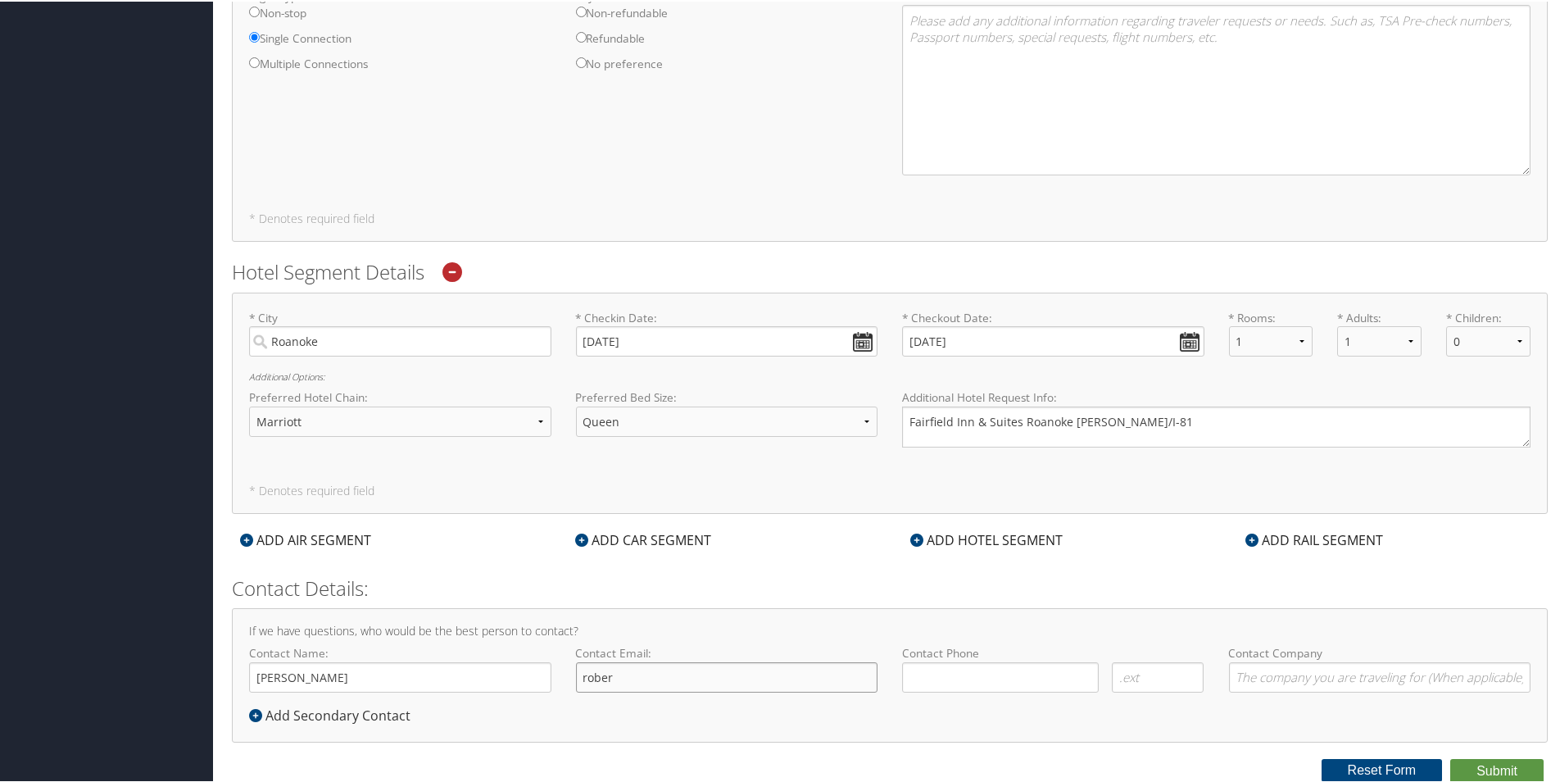
type input "[PERSON_NAME][EMAIL_ADDRESS][PERSON_NAME][DOMAIN_NAME]"
type input "[PHONE_NUMBER]"
click at [1270, 677] on input "Contact Company" at bounding box center [1380, 675] width 302 height 30
type input "Magna Powertrain"
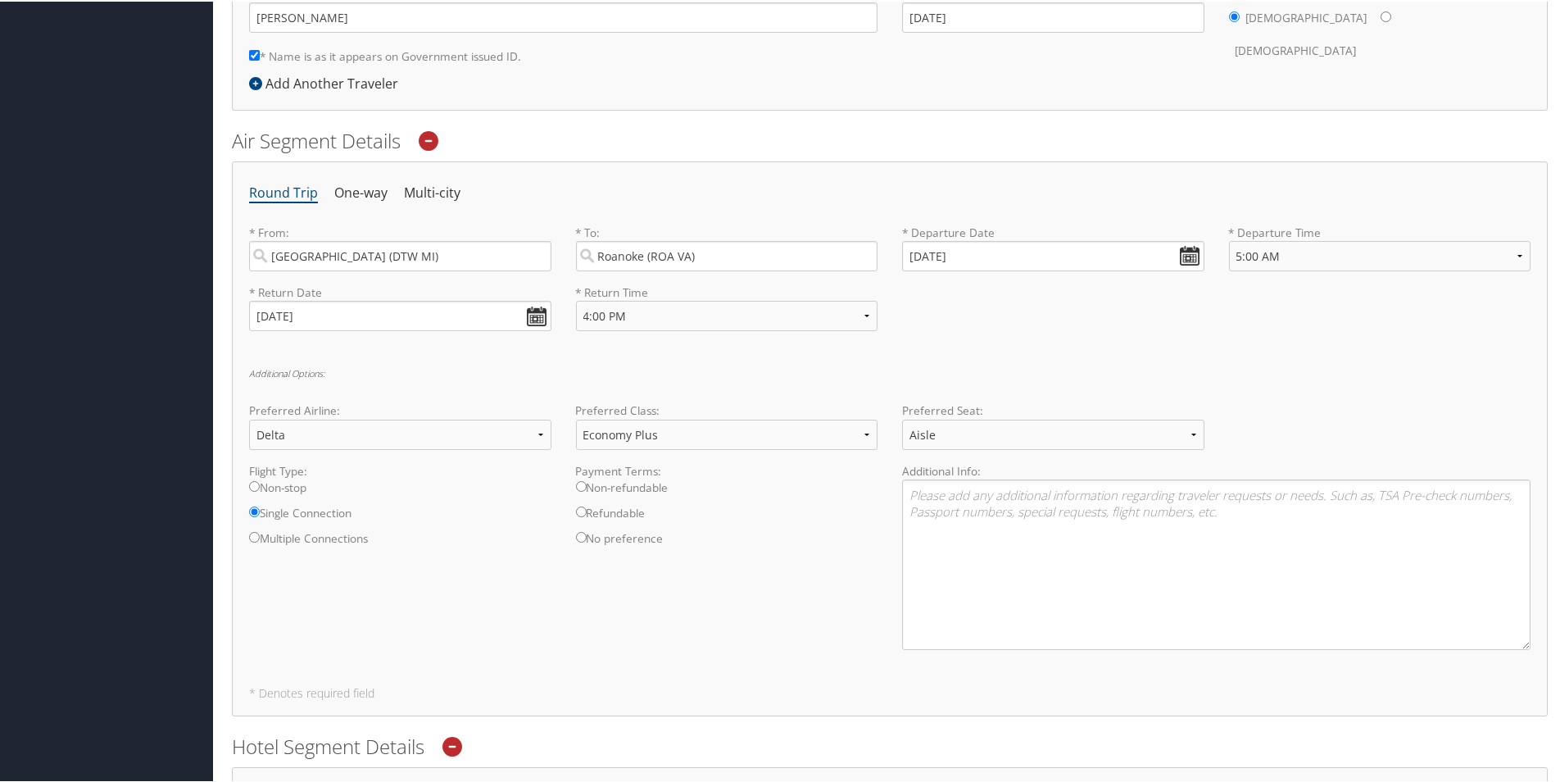
scroll to position [500, 0]
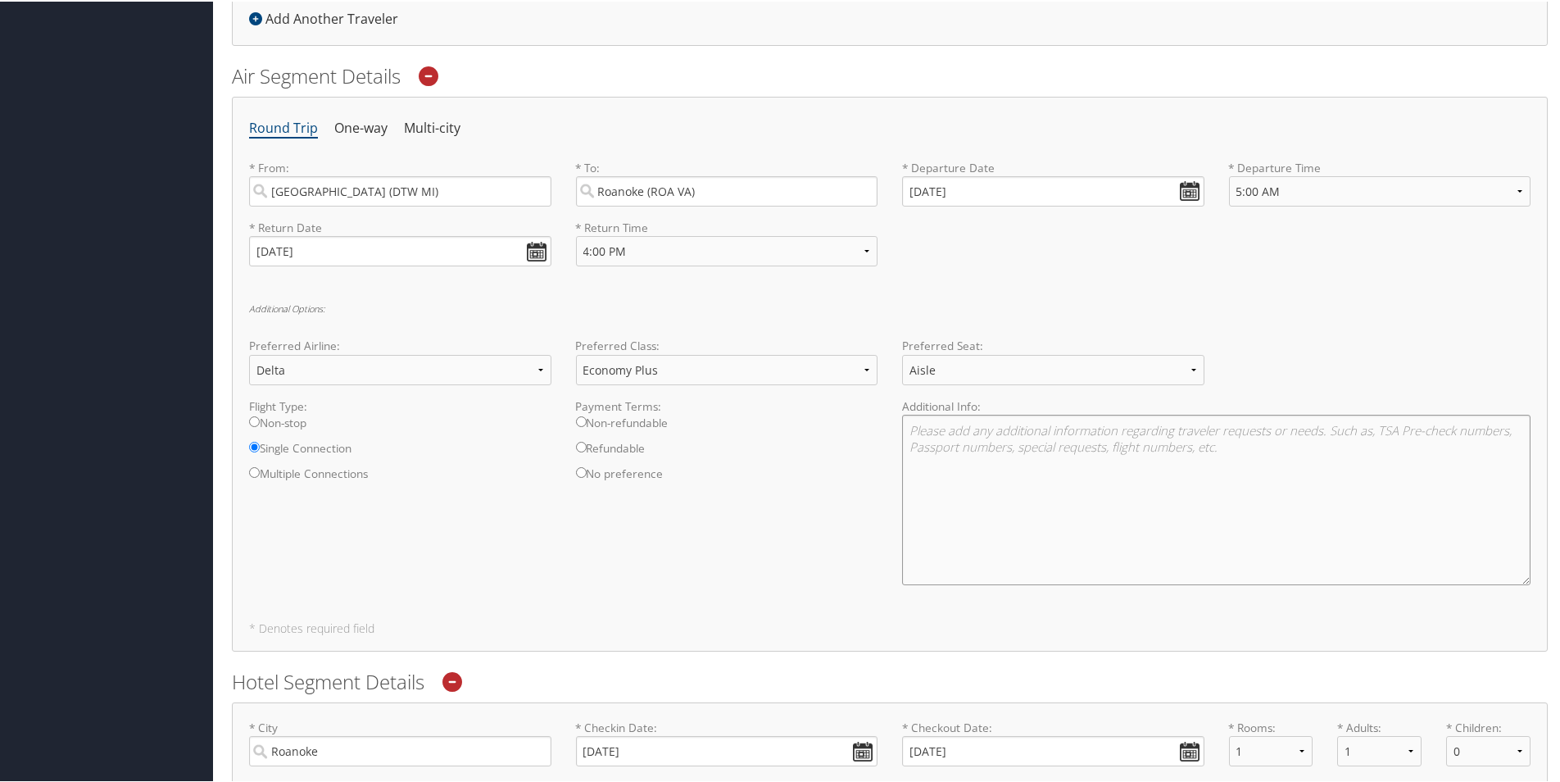
click at [963, 433] on textarea at bounding box center [1216, 498] width 628 height 170
click at [1253, 190] on select "Anytime Early Morning (5AM-7AM) Morning (7AM-12PM) Afternoon (12PM-5PM) Evening…" at bounding box center [1380, 190] width 302 height 30
click at [1084, 303] on h6 "Additional Options:" at bounding box center [890, 306] width 1282 height 9
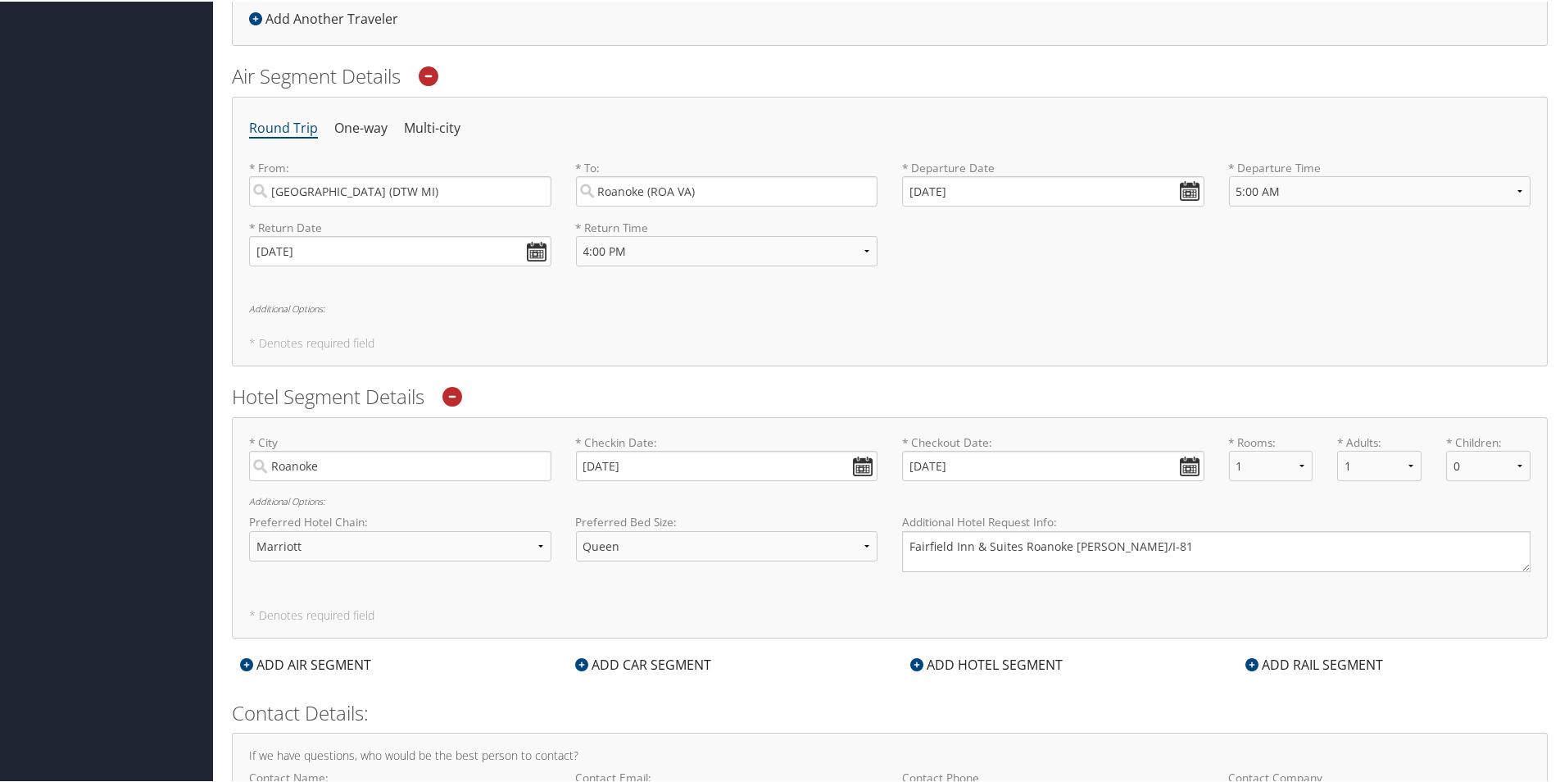
click at [300, 305] on h6 "Additional Options:" at bounding box center [890, 306] width 1282 height 9
select select "Delta(DL)"
select select "Economy Plus"
select select "Aisle"
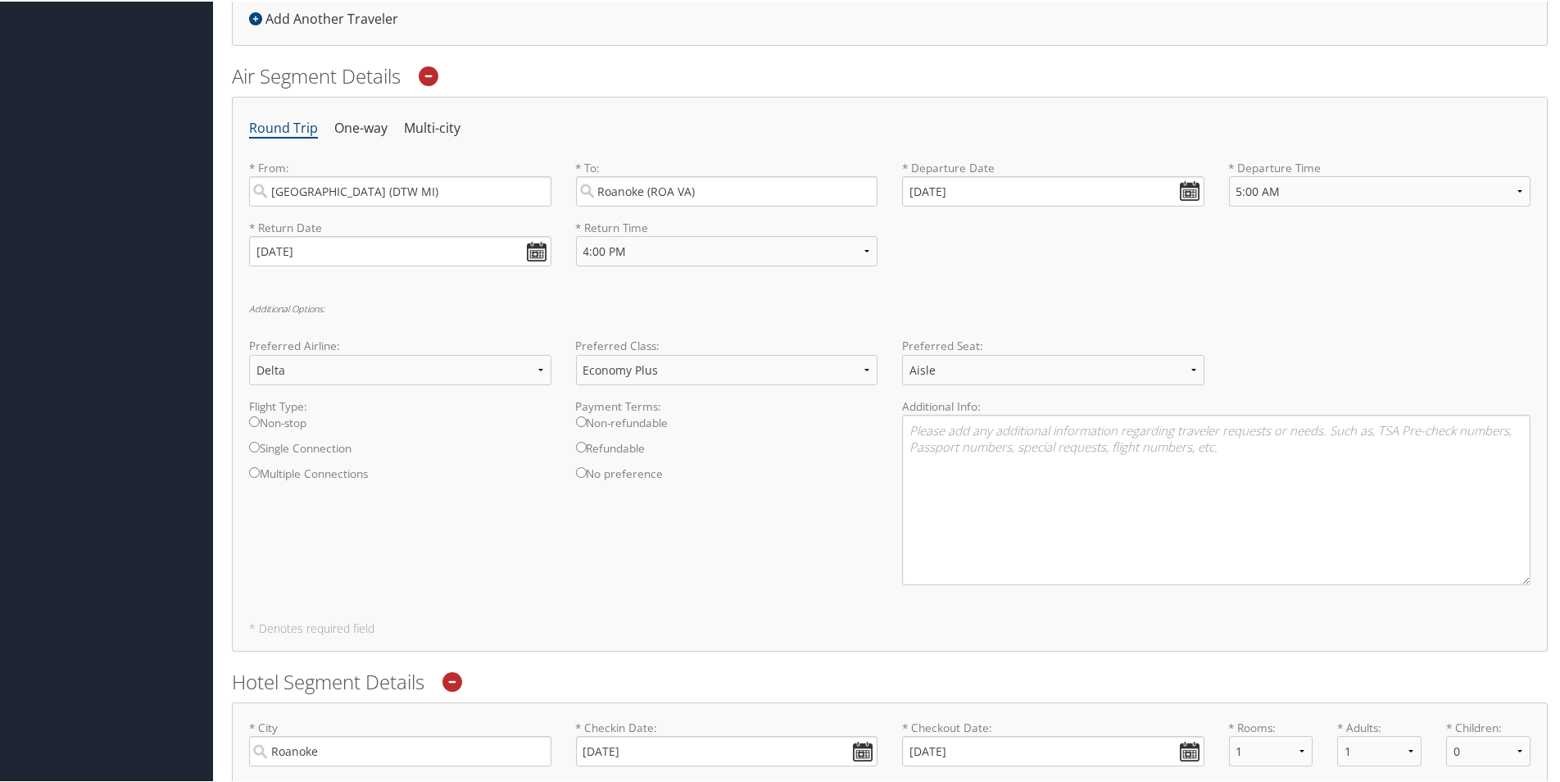
click at [251, 446] on input "Single Connection" at bounding box center [254, 445] width 11 height 11
radio input "true"
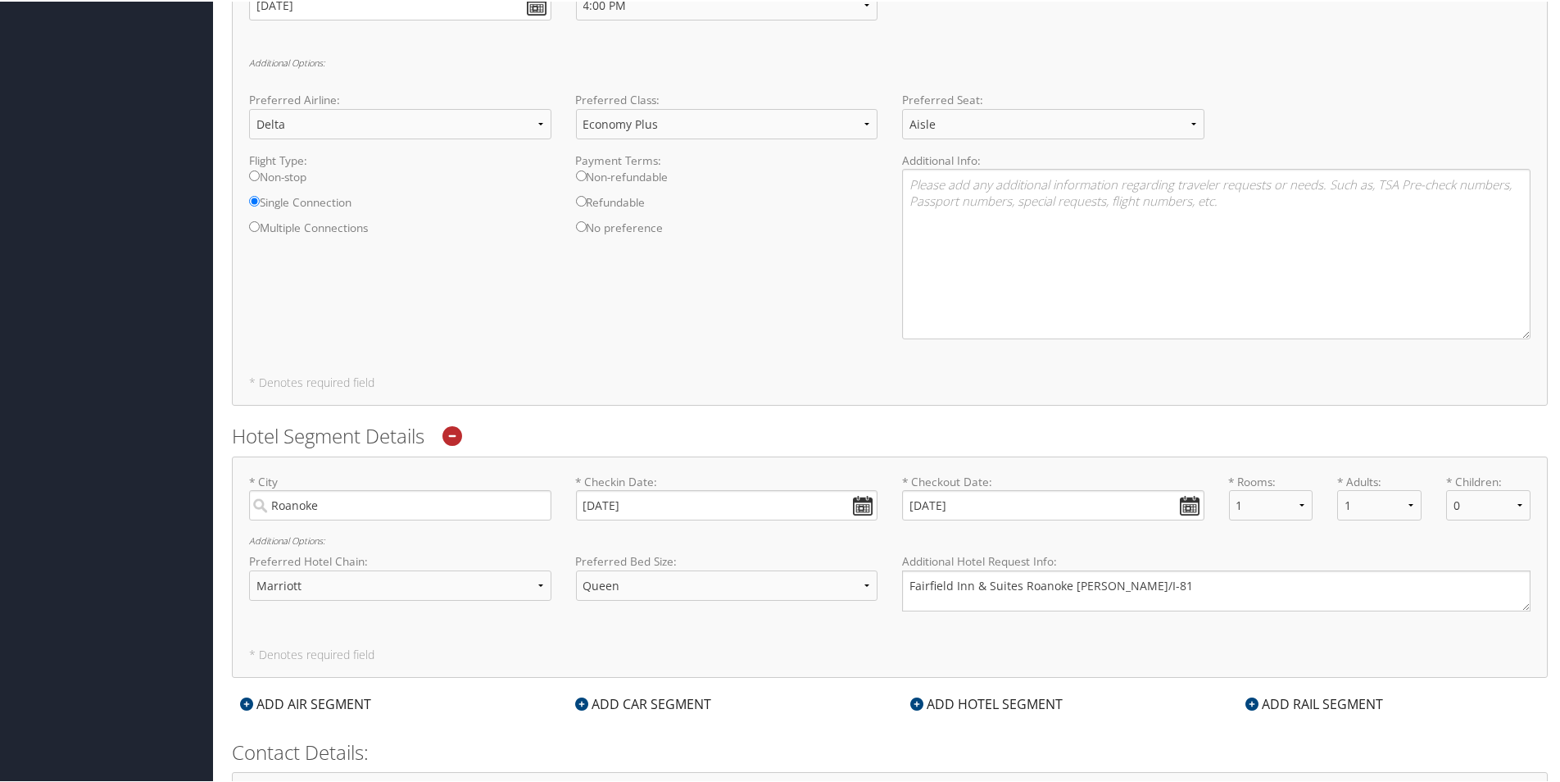
scroll to position [664, 0]
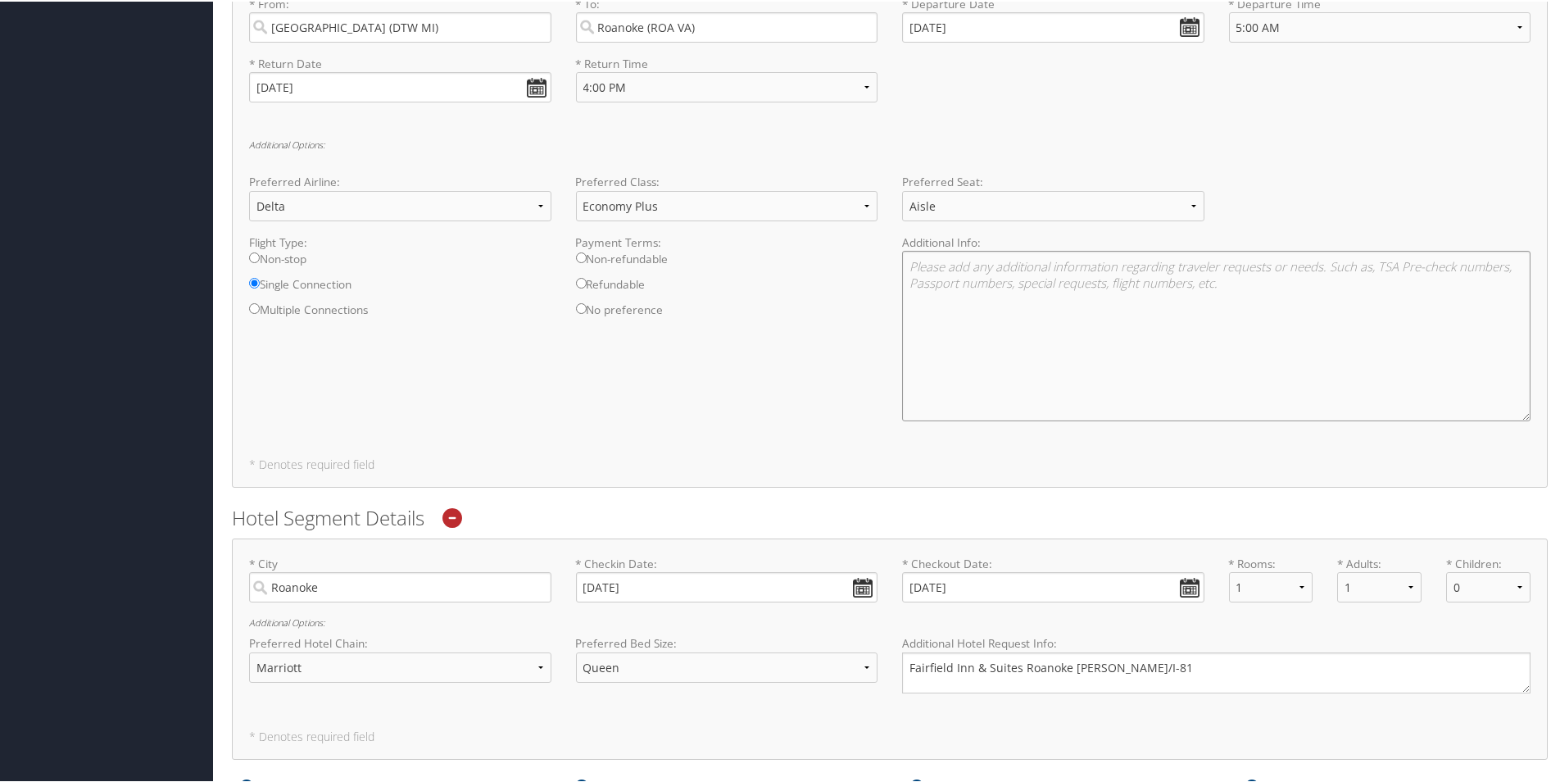
click at [1064, 271] on textarea at bounding box center [1216, 334] width 628 height 170
drag, startPoint x: 910, startPoint y: 269, endPoint x: 932, endPoint y: 284, distance: 27.7
click at [915, 270] on textarea "Ooutbound:" at bounding box center [1216, 334] width 628 height 170
click at [987, 268] on textarea "outbound:" at bounding box center [1216, 334] width 628 height 170
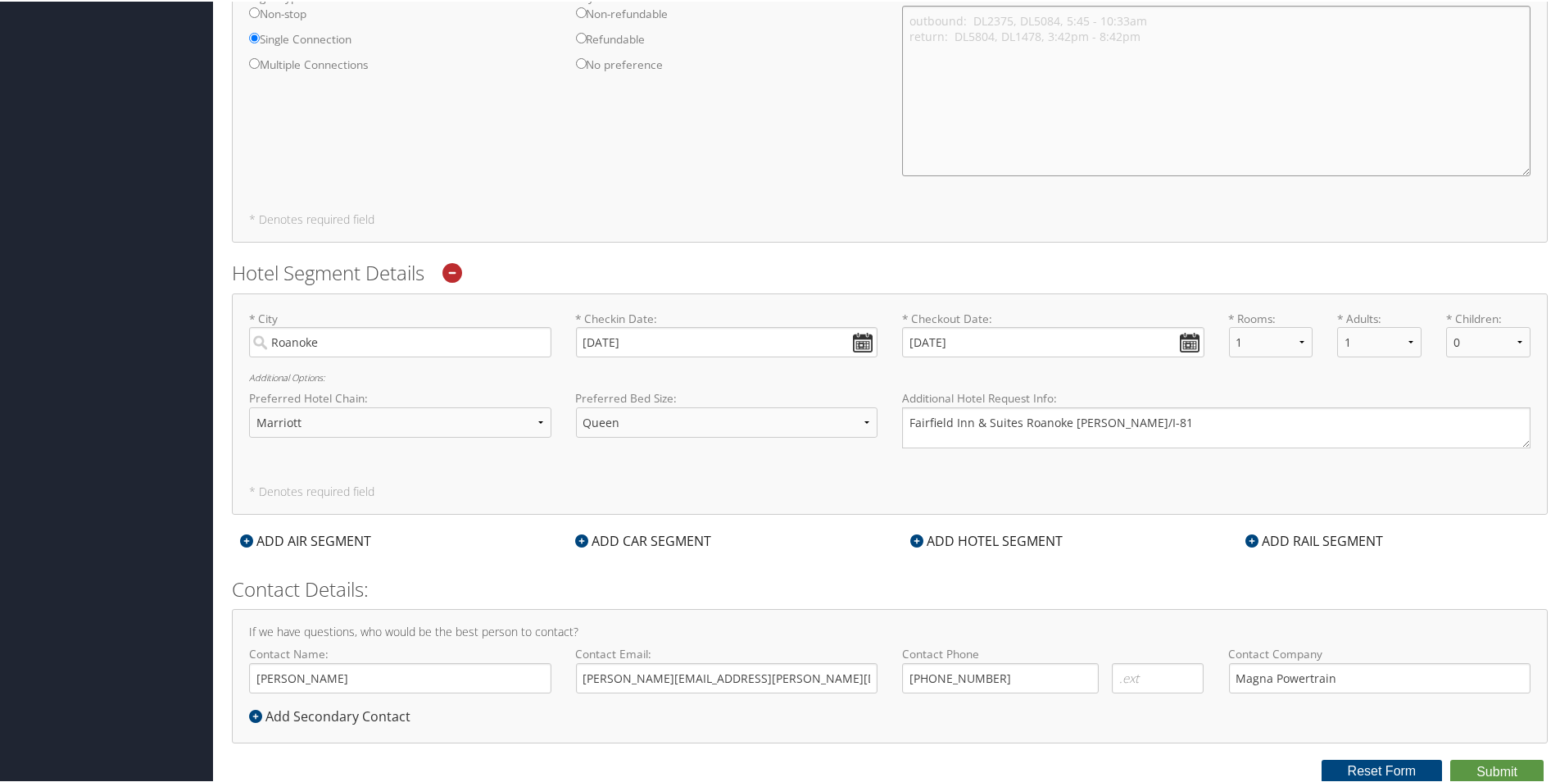
scroll to position [910, 0]
type textarea "outbound: DL2375, DL5084, 5:45 - 10:33am return: DL5804, DL1478, 3:42pm - 8:42pm"
click at [1480, 764] on button "Submit" at bounding box center [1496, 769] width 93 height 25
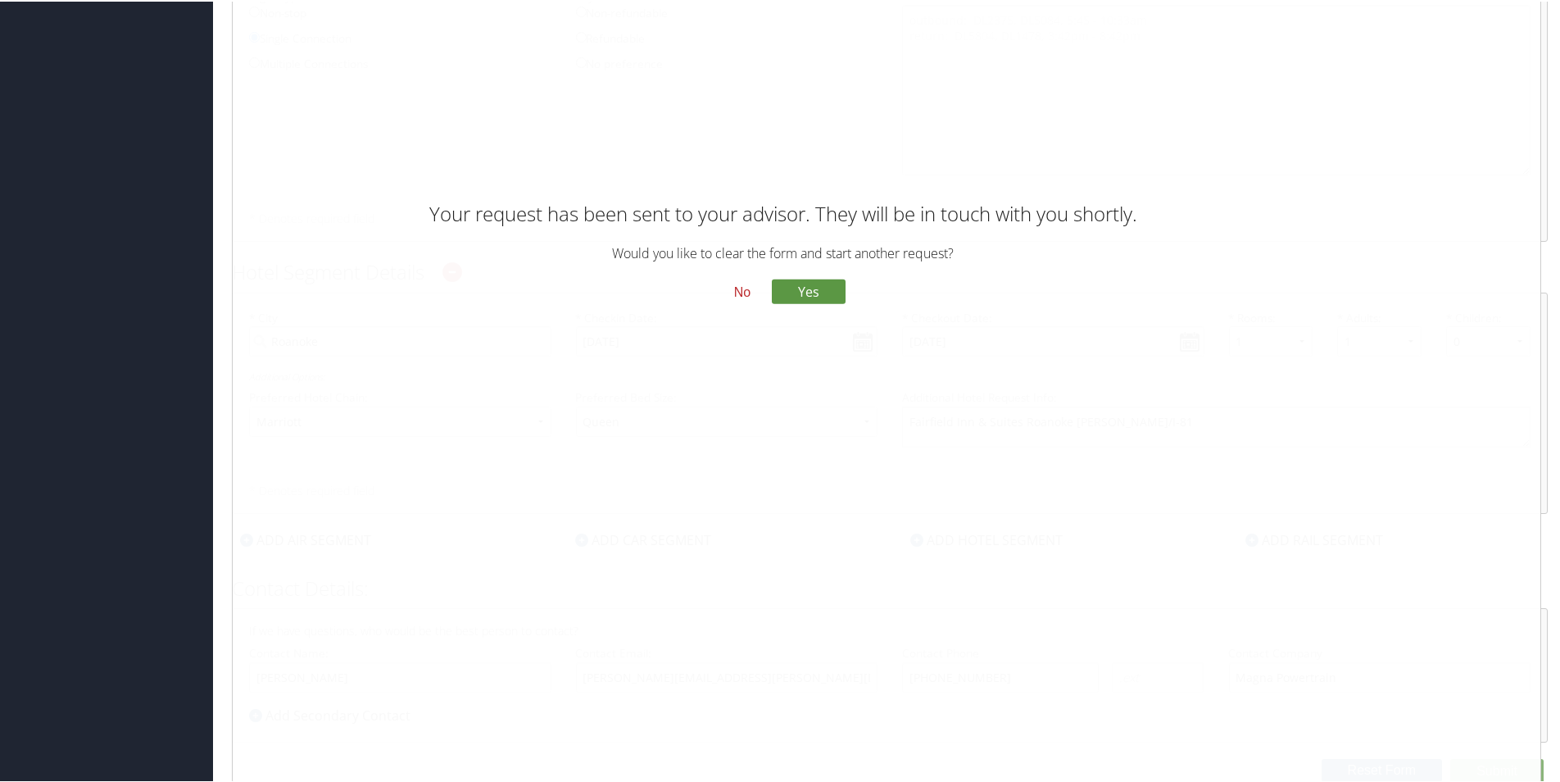
click at [737, 285] on button "No" at bounding box center [742, 291] width 43 height 28
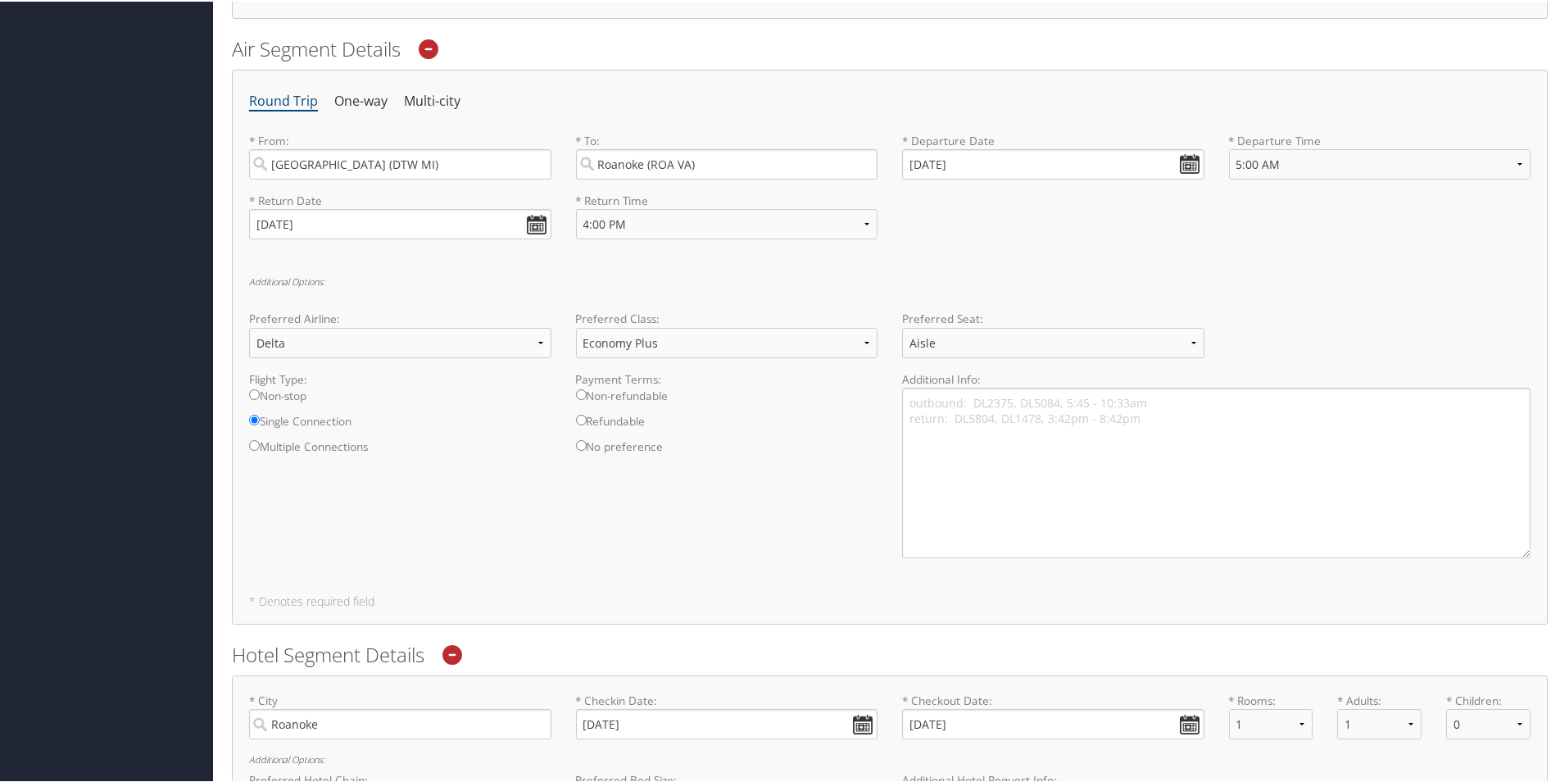
scroll to position [500, 0]
